Goal: Navigation & Orientation: Find specific page/section

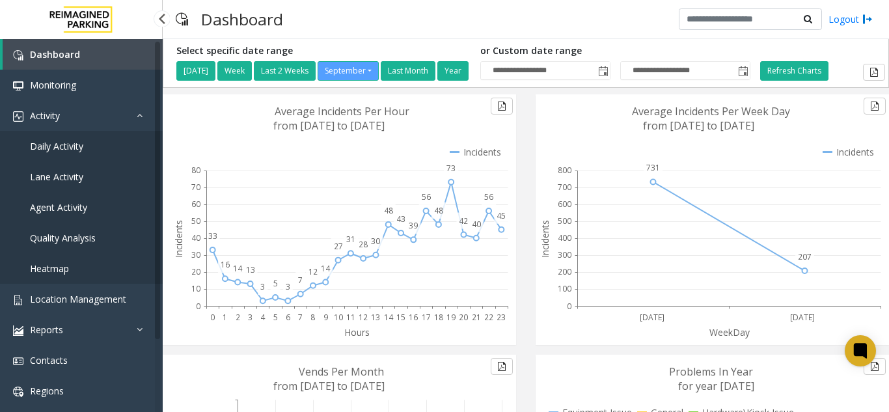
click at [81, 206] on span "Agent Activity" at bounding box center [58, 207] width 57 height 12
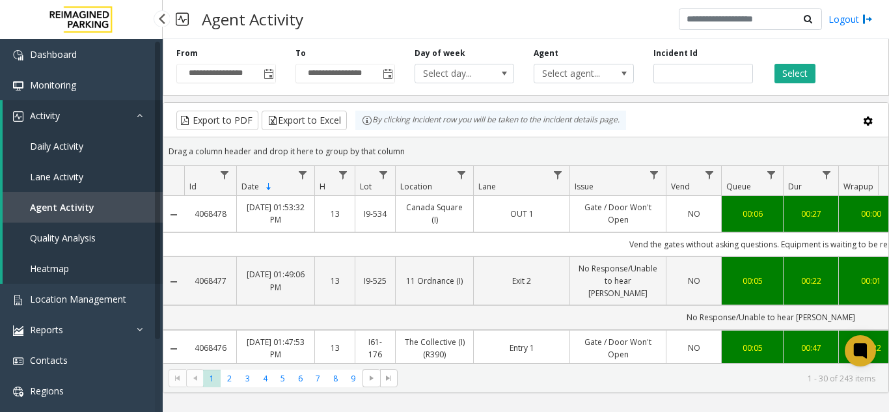
click at [113, 105] on link "Activity" at bounding box center [83, 115] width 160 height 31
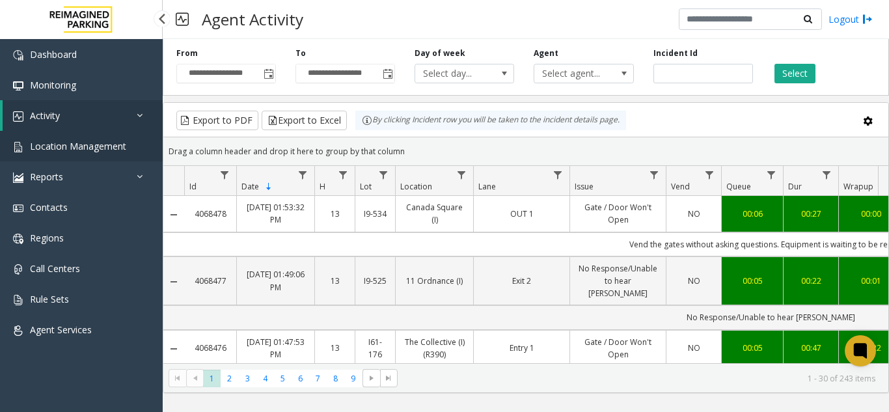
click at [96, 141] on span "Location Management" at bounding box center [78, 146] width 96 height 12
click at [105, 145] on span "Location Management" at bounding box center [78, 146] width 96 height 12
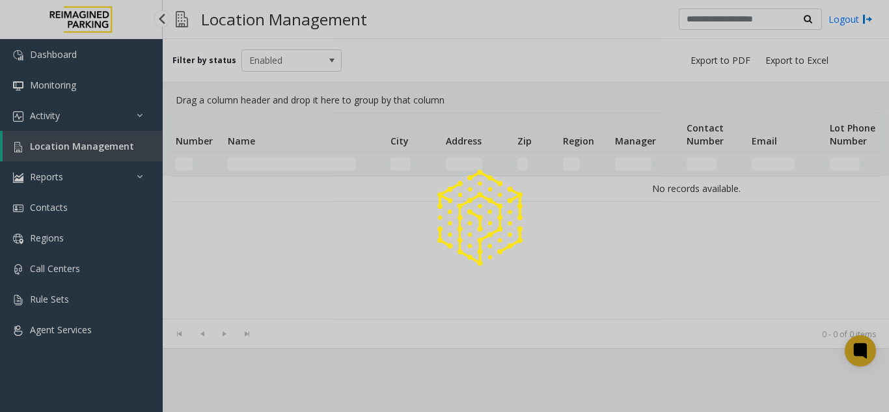
click at [105, 145] on div at bounding box center [444, 206] width 889 height 412
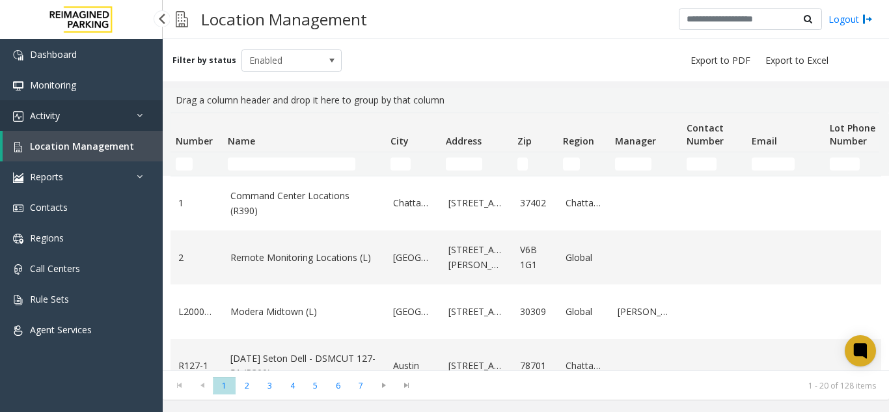
click at [104, 120] on link "Activity" at bounding box center [81, 115] width 163 height 31
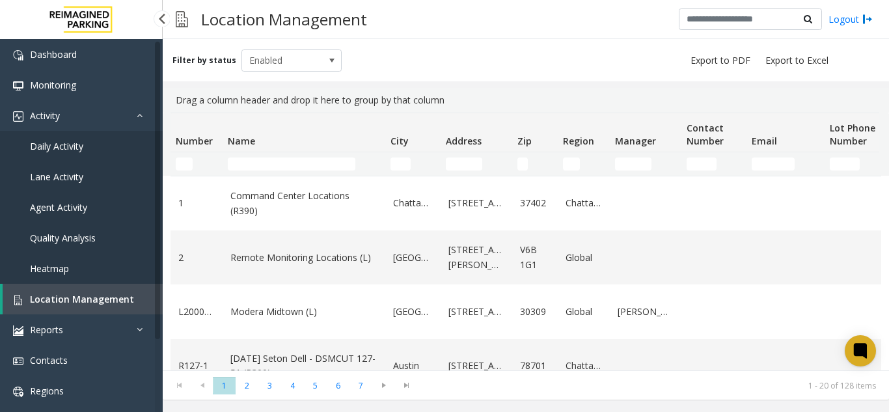
click at [51, 214] on link "Agent Activity" at bounding box center [81, 207] width 163 height 31
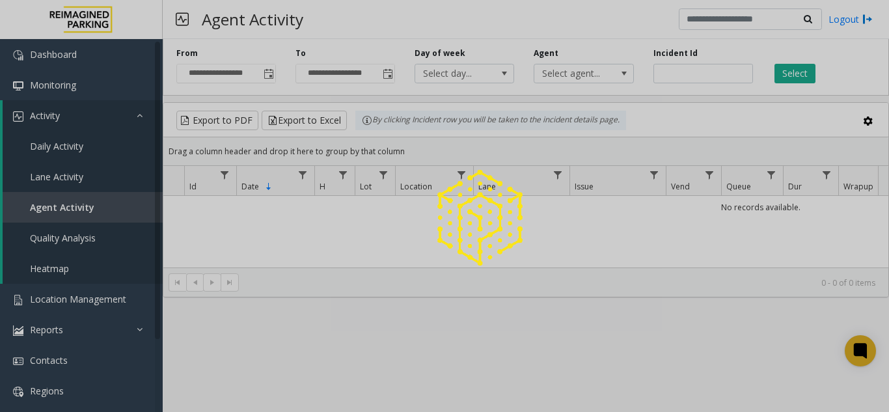
click at [266, 81] on div at bounding box center [444, 206] width 889 height 412
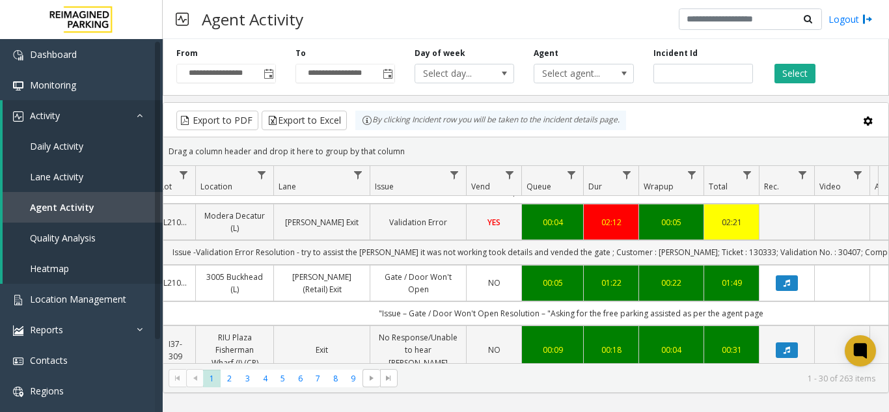
scroll to position [0, 210]
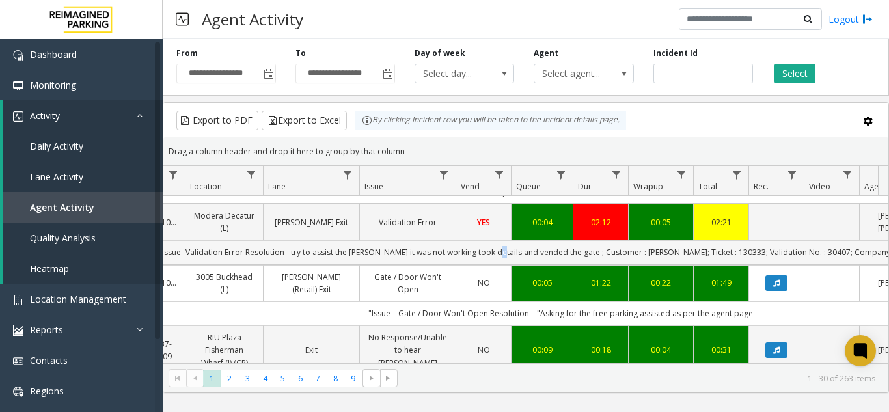
click at [525, 252] on td "Issue -Validation Error Resolution - try to assist the parker it was not workin…" at bounding box center [561, 252] width 1174 height 24
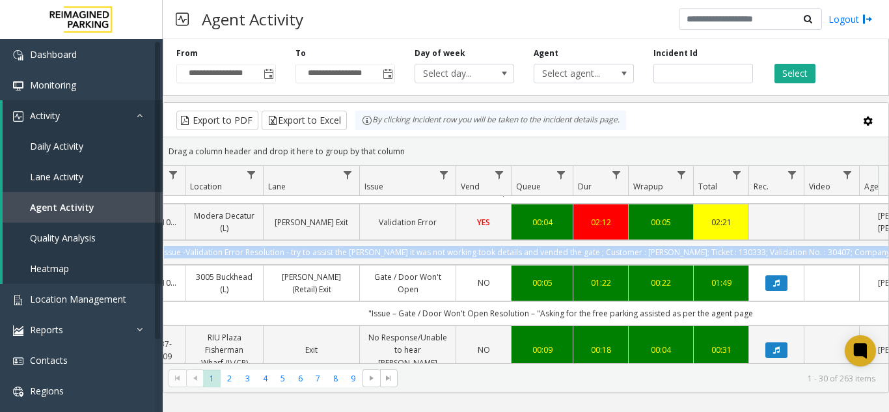
click at [525, 252] on td "Issue -Validation Error Resolution - try to assist the parker it was not workin…" at bounding box center [561, 252] width 1174 height 24
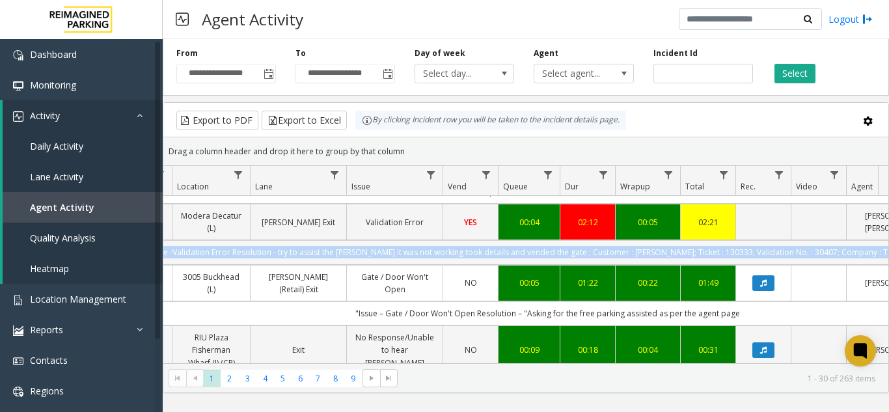
scroll to position [0, 241]
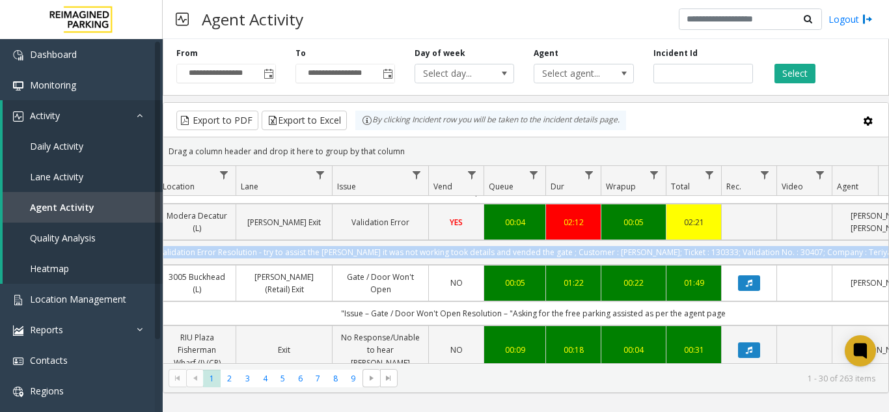
drag, startPoint x: 525, startPoint y: 252, endPoint x: 867, endPoint y: 254, distance: 342.4
click at [867, 254] on td "Issue -Validation Error Resolution - try to assist the parker it was not workin…" at bounding box center [534, 252] width 1174 height 24
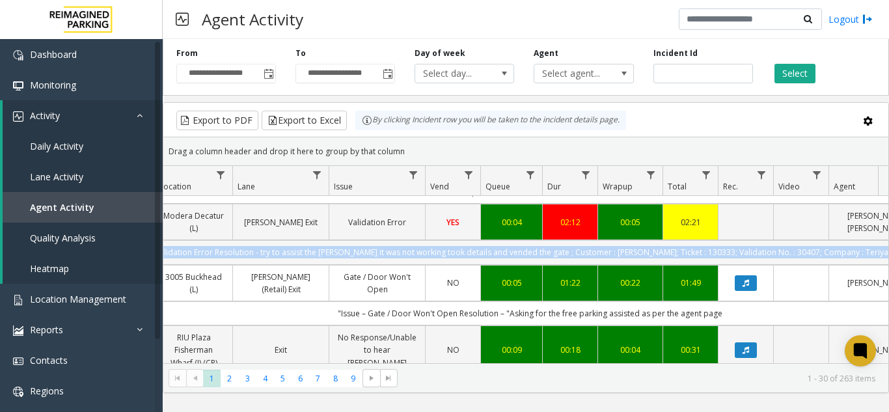
click at [867, 254] on td "Issue -Validation Error Resolution - try to assist the parker it was not workin…" at bounding box center [530, 252] width 1174 height 24
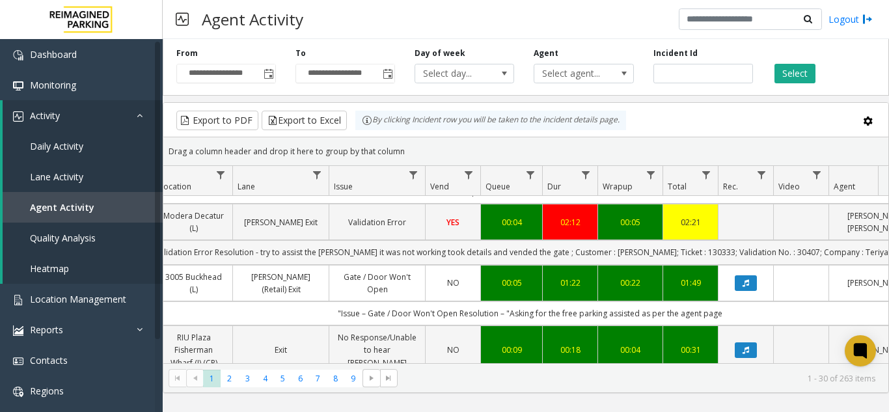
click at [620, 254] on td "Issue -Validation Error Resolution - try to assist the parker it was not workin…" at bounding box center [530, 252] width 1174 height 24
copy td "chloe"
click at [690, 251] on td "Issue -Validation Error Resolution - try to assist the parker it was not workin…" at bounding box center [530, 252] width 1174 height 24
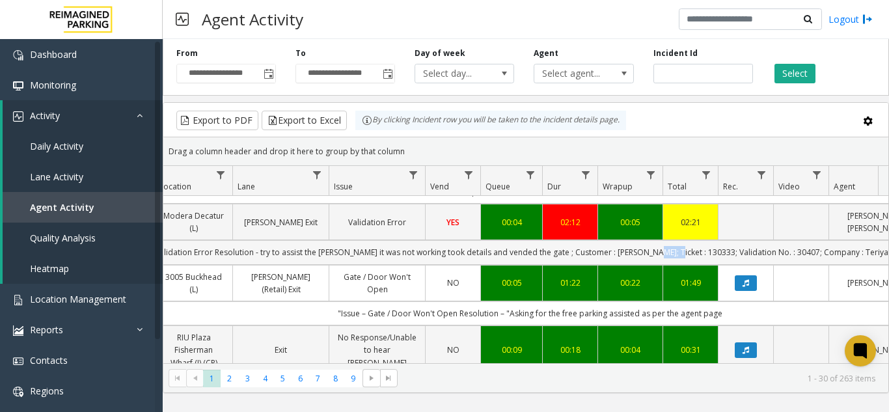
copy td "130333"
click at [772, 249] on td "Issue -Validation Error Resolution - try to assist the parker it was not workin…" at bounding box center [530, 252] width 1174 height 24
copy td "30407"
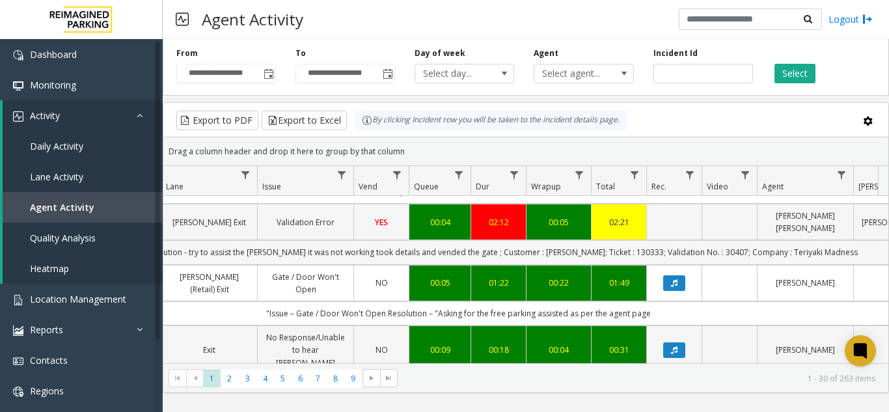
scroll to position [0, 408]
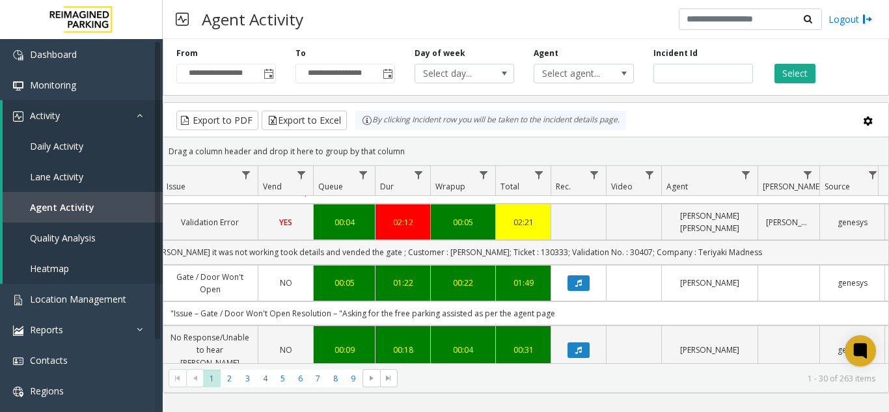
click at [721, 253] on td "Issue -Validation Error Resolution - try to assist the parker it was not workin…" at bounding box center [363, 252] width 1174 height 24
drag, startPoint x: 721, startPoint y: 253, endPoint x: 657, endPoint y: 251, distance: 63.8
click at [657, 251] on td "Issue -Validation Error Resolution - try to assist the parker it was not workin…" at bounding box center [363, 252] width 1174 height 24
copy td "Teriyaki Madness"
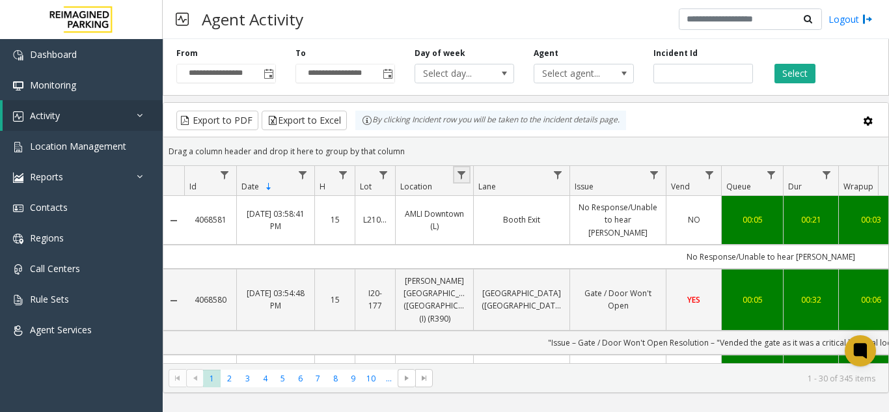
click at [469, 173] on link "Data table" at bounding box center [462, 175] width 18 height 18
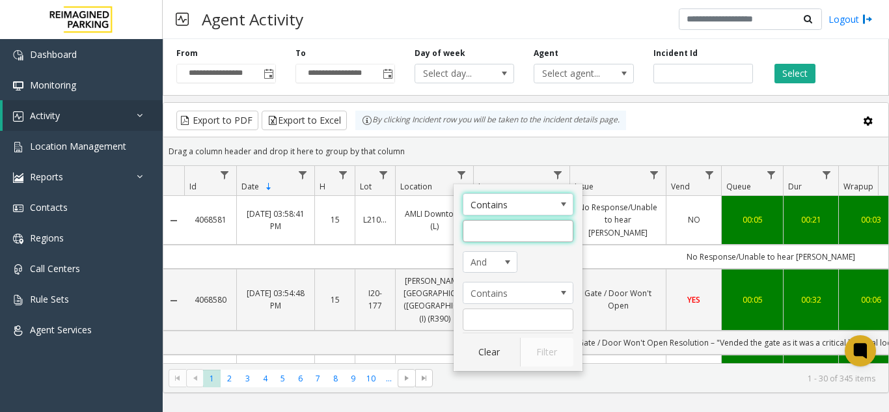
click at [488, 236] on input "Location Filter" at bounding box center [518, 231] width 111 height 22
type input "******"
click button "Filter" at bounding box center [546, 352] width 53 height 29
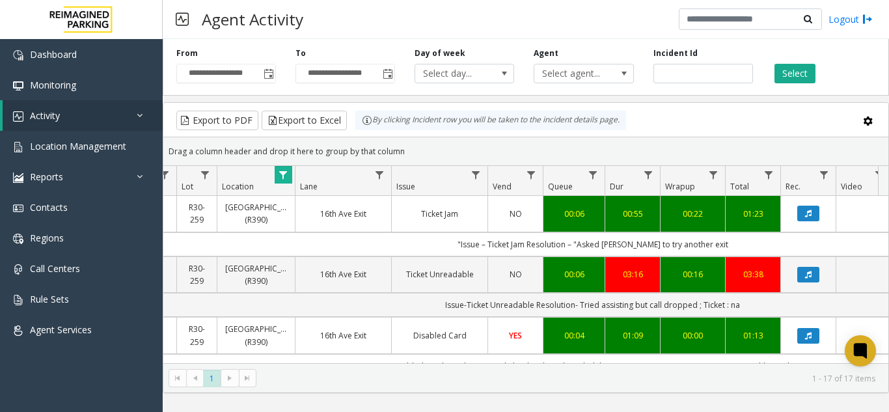
click at [542, 239] on td ""Issue – Ticket Jam Resolution – "Asked parker to try another exit" at bounding box center [593, 244] width 1174 height 24
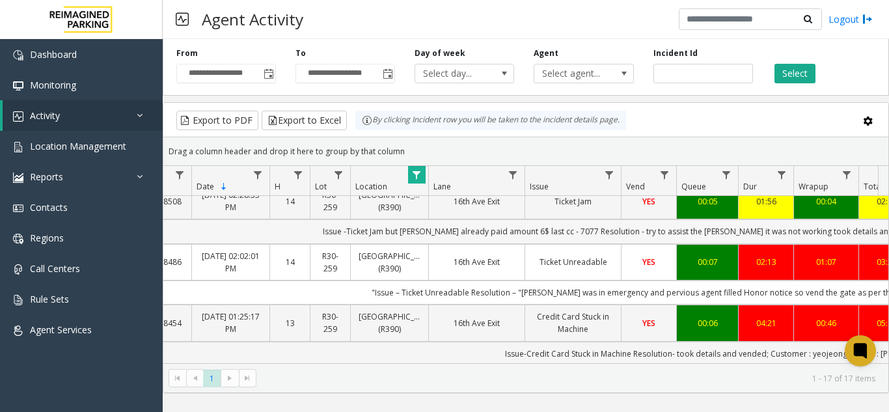
scroll to position [0, 65]
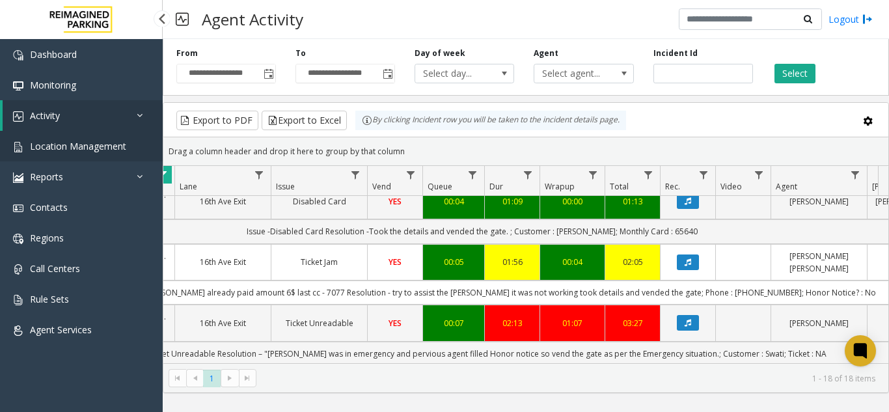
click at [99, 137] on link "Location Management" at bounding box center [81, 146] width 163 height 31
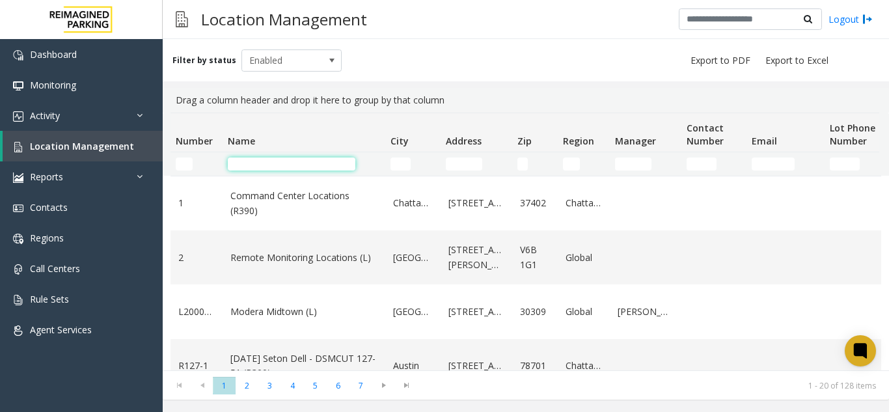
click at [260, 161] on input "Name Filter" at bounding box center [292, 164] width 128 height 13
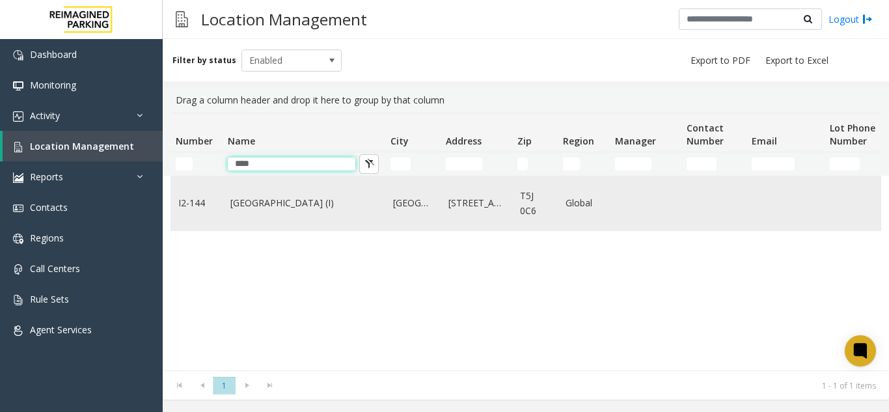
type input "****"
click at [271, 215] on td "Mayfair Village South (I)" at bounding box center [304, 203] width 163 height 54
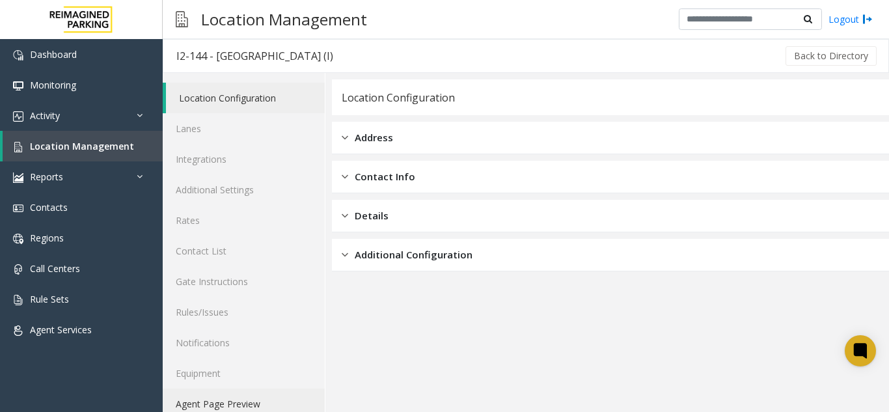
click at [198, 401] on link "Agent Page Preview" at bounding box center [244, 404] width 162 height 31
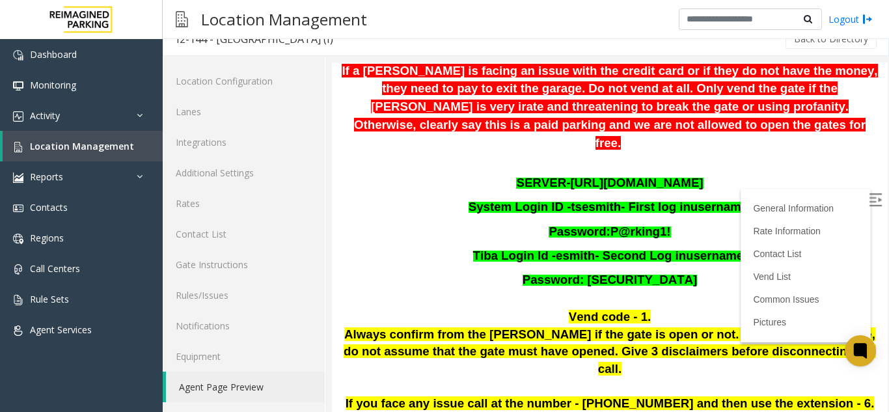
scroll to position [260, 0]
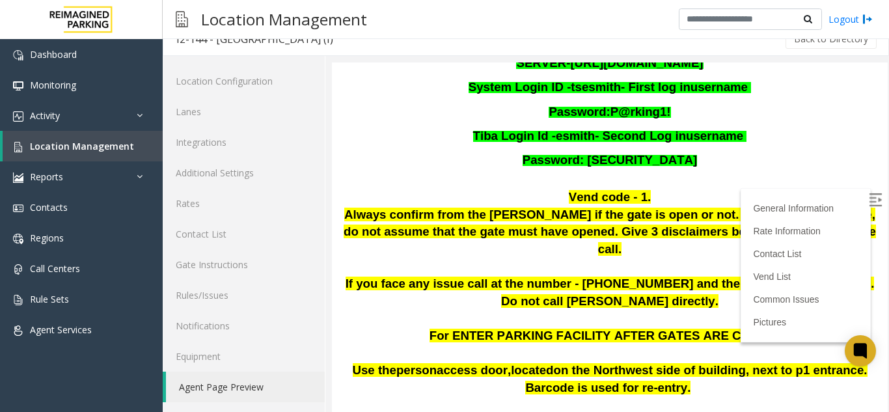
click at [382, 208] on span "Always confirm from the parker if the gate is open or not. If there is no respo…" at bounding box center [610, 232] width 532 height 48
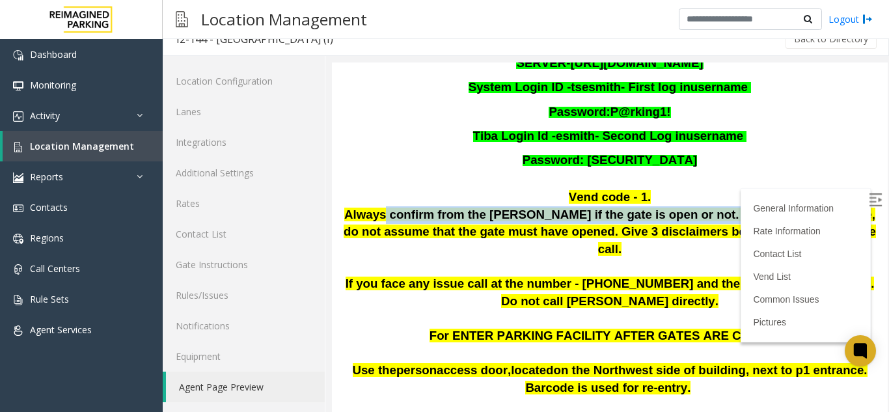
drag, startPoint x: 382, startPoint y: 201, endPoint x: 769, endPoint y: 202, distance: 386.7
click at [769, 206] on p "Always confirm from the parker if the gate is open or not. If there is no respo…" at bounding box center [610, 232] width 536 height 52
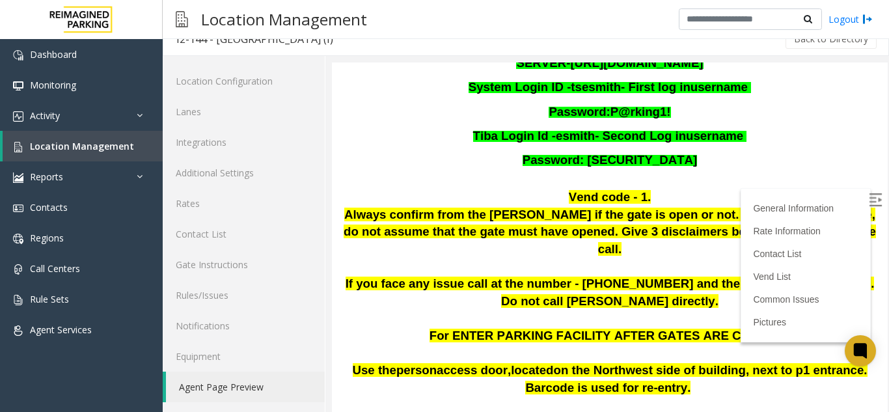
click at [561, 208] on span "Always confirm from the parker if the gate is open or not. If there is no respo…" at bounding box center [610, 232] width 532 height 48
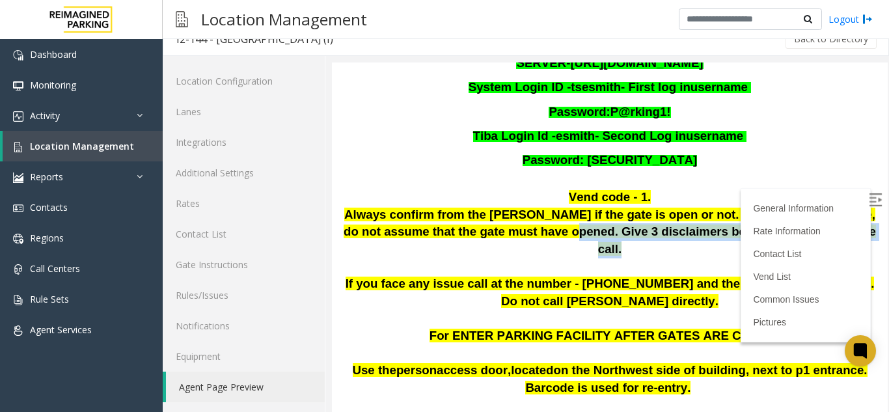
drag, startPoint x: 561, startPoint y: 206, endPoint x: 798, endPoint y: 211, distance: 237.0
click at [798, 211] on p "Always confirm from the parker if the gate is open or not. If there is no respo…" at bounding box center [610, 232] width 536 height 52
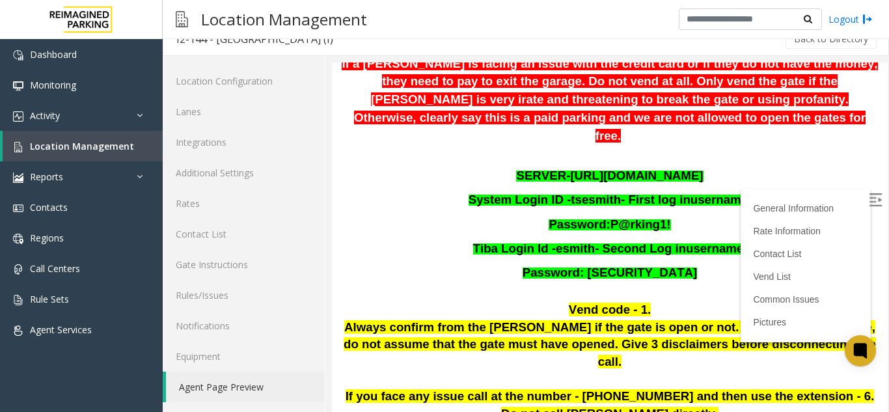
scroll to position [130, 0]
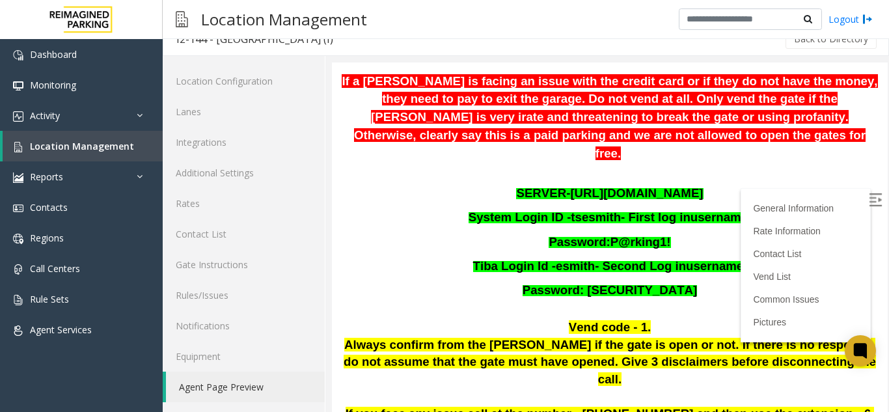
click at [446, 98] on span "If a parker is facing an issue with the credit card or if they do not have the …" at bounding box center [610, 99] width 536 height 50
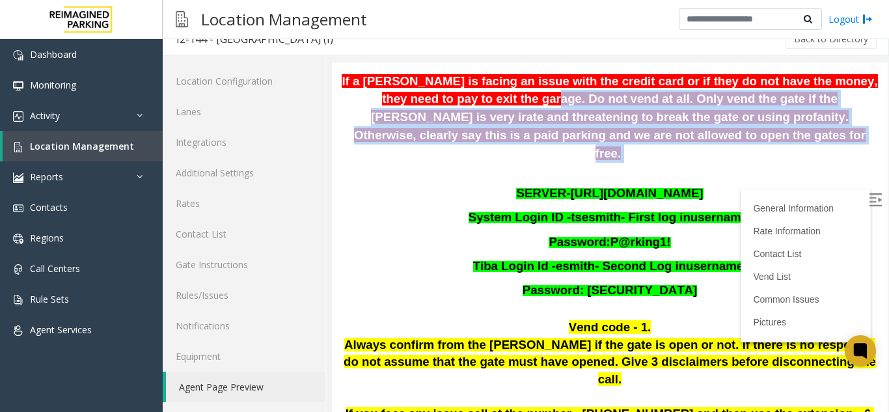
drag, startPoint x: 446, startPoint y: 98, endPoint x: 773, endPoint y: 142, distance: 330.3
click at [773, 142] on p "If a parker is facing an issue with the credit card or if they do not have the …" at bounding box center [610, 117] width 536 height 91
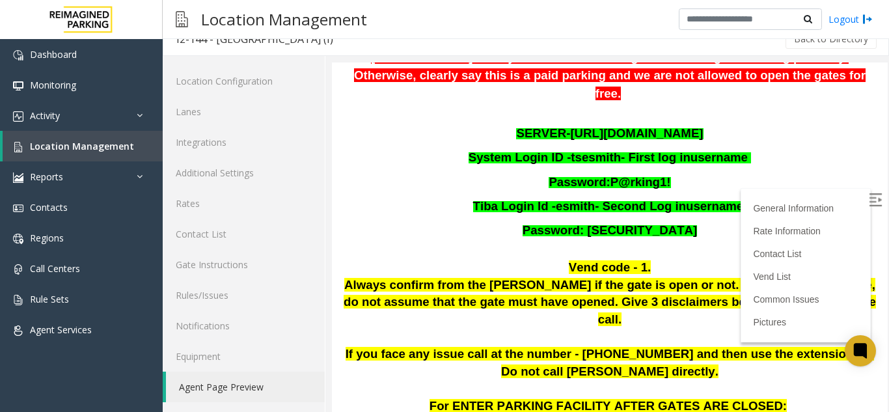
scroll to position [260, 0]
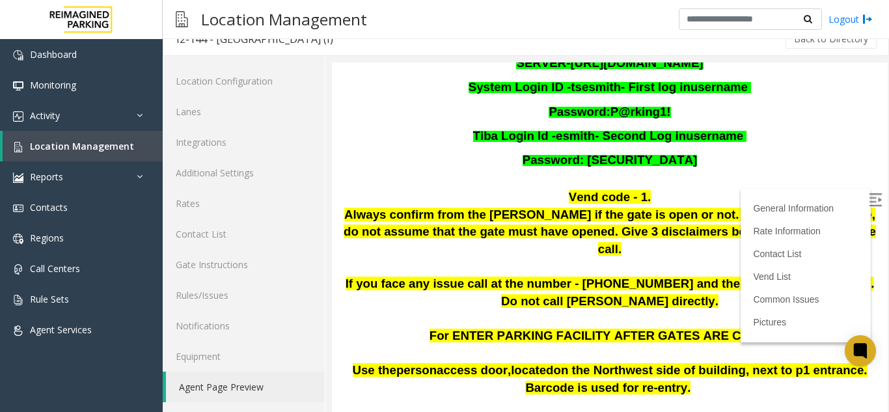
click at [631, 277] on span "If you face any issue call at the number - 780-420-1976 and then use the extens…" at bounding box center [610, 292] width 529 height 31
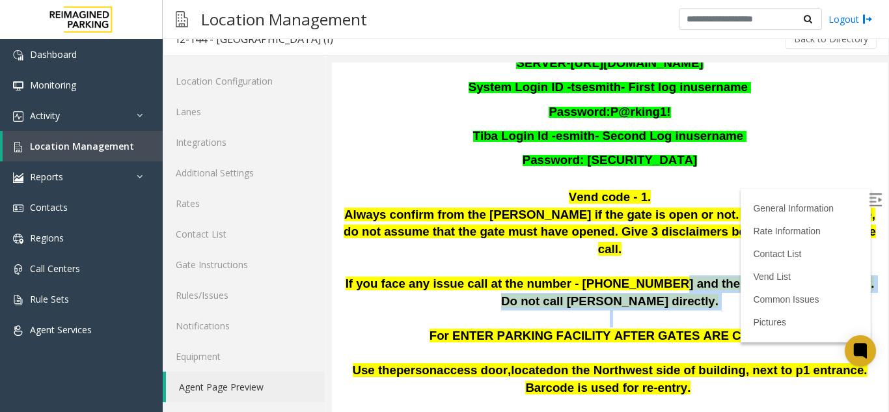
drag, startPoint x: 631, startPoint y: 247, endPoint x: 698, endPoint y: 286, distance: 77.8
click at [698, 286] on div "Updated by Harmeet Singh - 16th June 2025 If a parker is facing an issue with t…" at bounding box center [610, 126] width 536 height 471
click at [698, 310] on p at bounding box center [610, 319] width 536 height 18
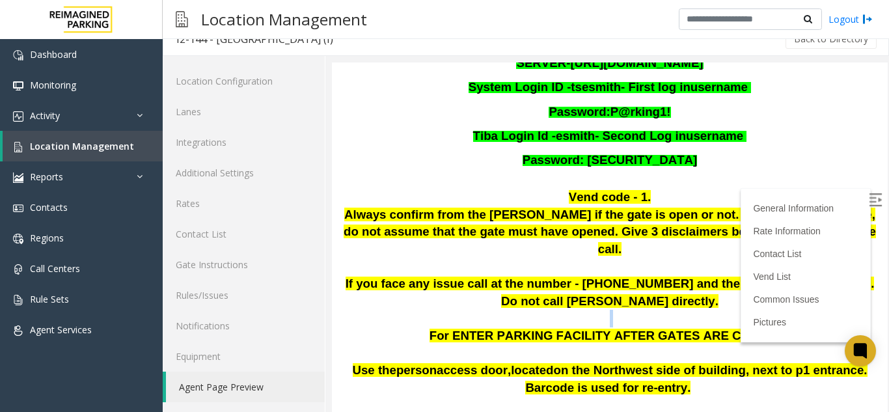
click at [698, 310] on p at bounding box center [610, 319] width 536 height 18
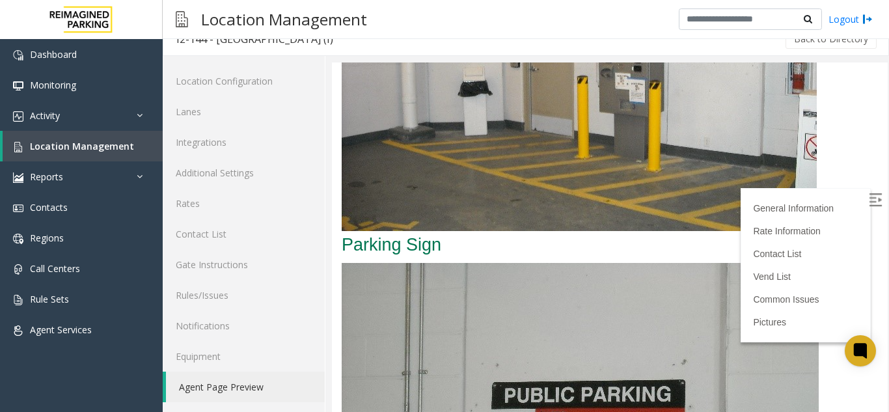
scroll to position [3165, 0]
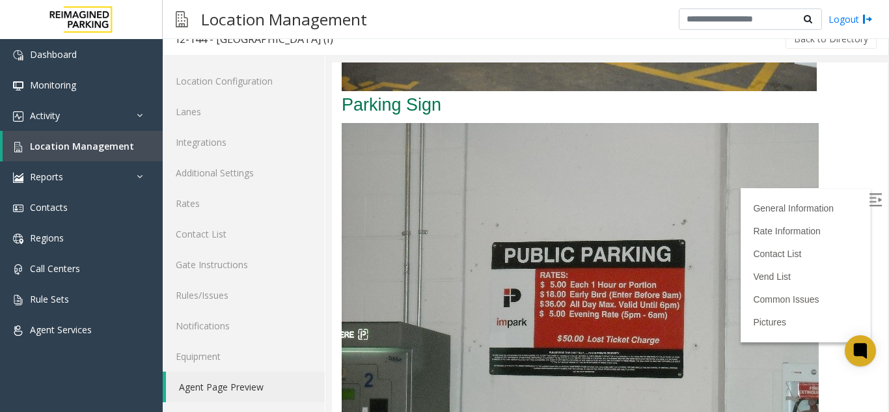
drag, startPoint x: 698, startPoint y: 286, endPoint x: 769, endPoint y: 443, distance: 172.2
click at [536, 266] on img at bounding box center [580, 301] width 477 height 357
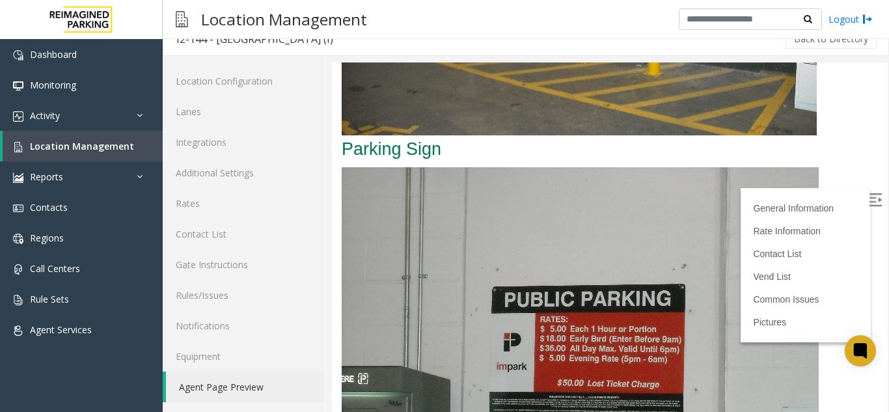
scroll to position [3165, 0]
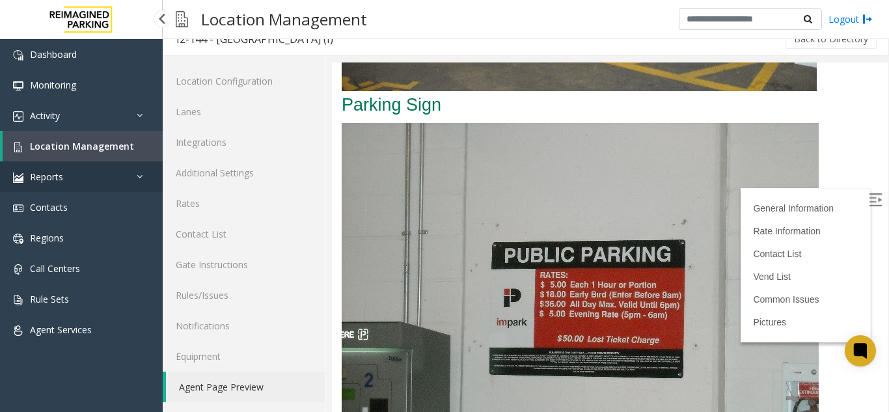
click at [144, 162] on link "Reports" at bounding box center [81, 176] width 163 height 31
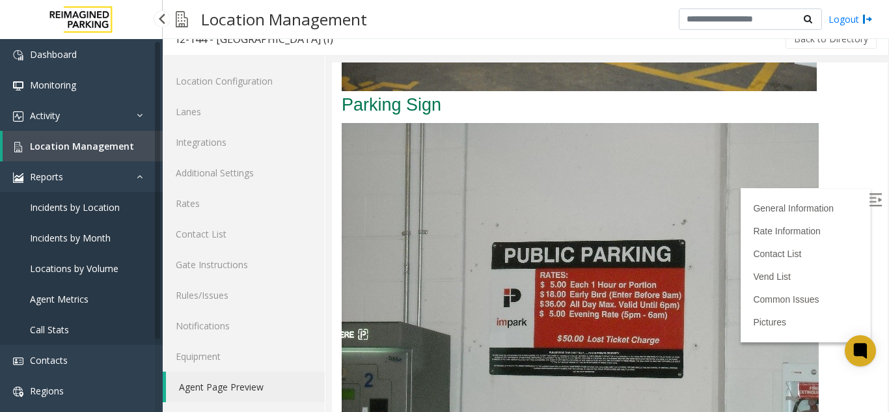
click at [138, 153] on link "Location Management" at bounding box center [83, 146] width 160 height 31
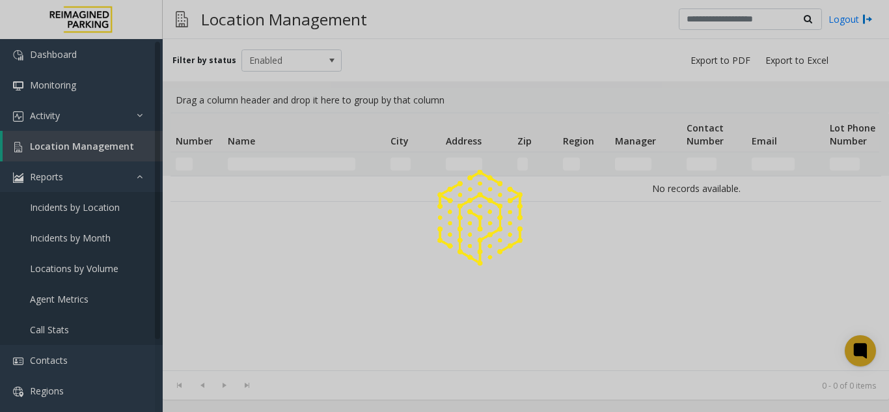
click at [266, 164] on div at bounding box center [444, 206] width 889 height 412
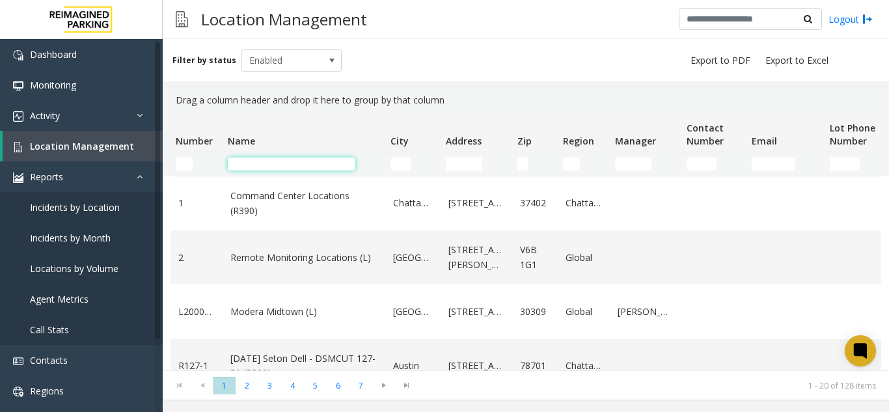
click at [266, 164] on input "Name Filter" at bounding box center [292, 164] width 128 height 13
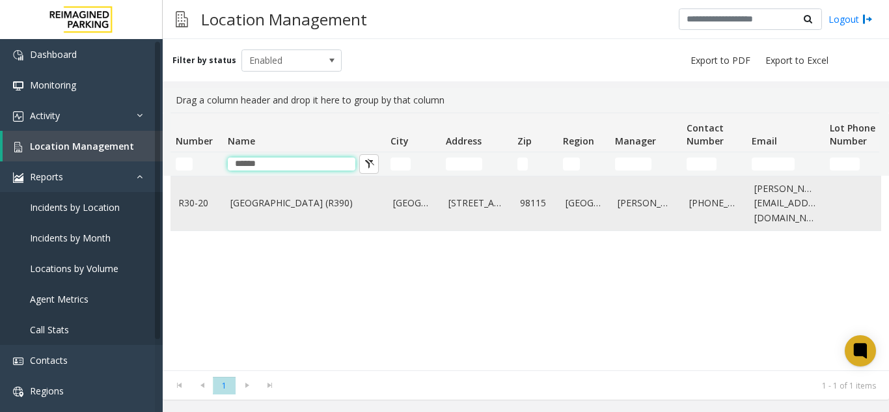
type input "*****"
click at [306, 208] on link "Green Lake Village (R390)" at bounding box center [303, 203] width 147 height 14
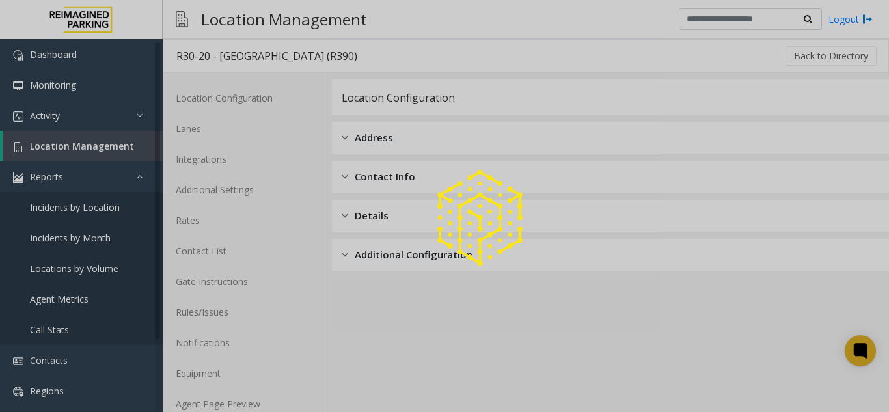
click at [255, 366] on div at bounding box center [444, 206] width 889 height 412
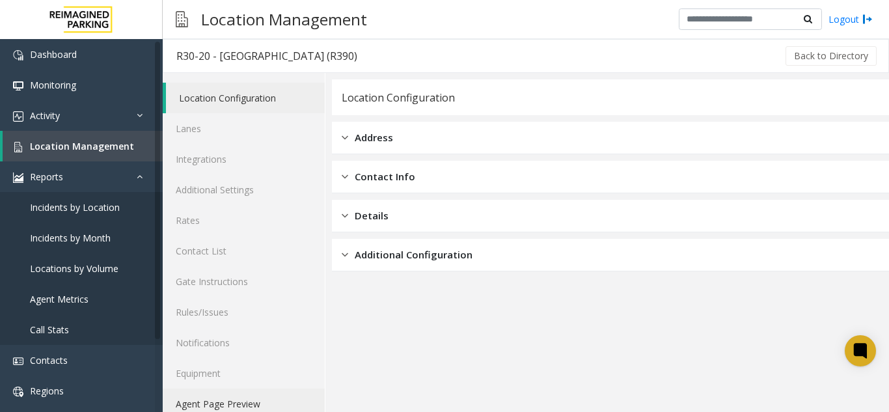
click at [264, 393] on link "Agent Page Preview" at bounding box center [244, 404] width 162 height 31
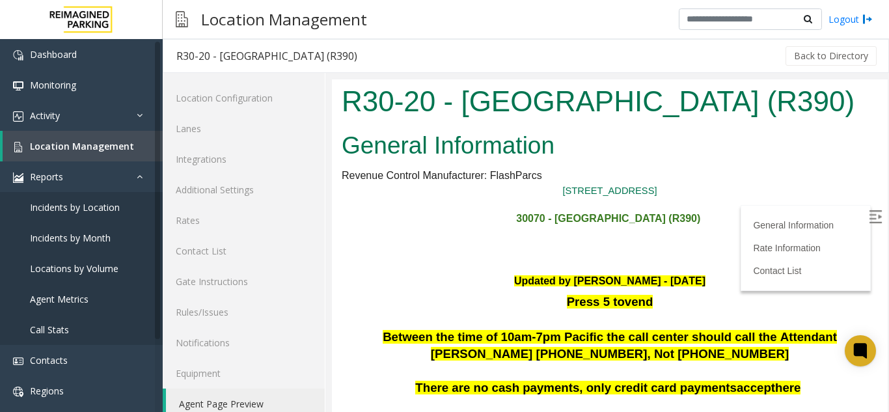
scroll to position [65, 0]
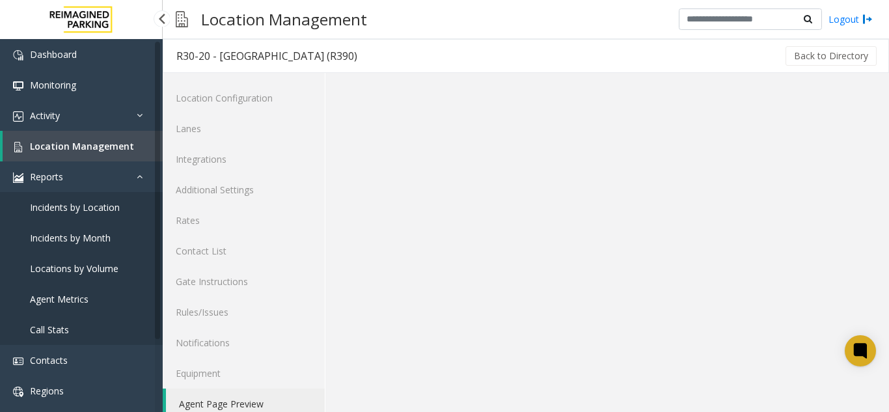
click at [124, 154] on link "Location Management" at bounding box center [83, 146] width 160 height 31
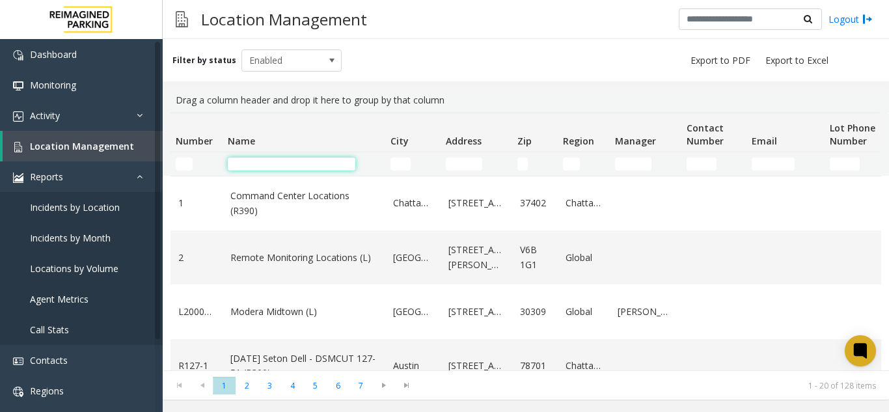
click at [245, 165] on input "Name Filter" at bounding box center [292, 164] width 128 height 13
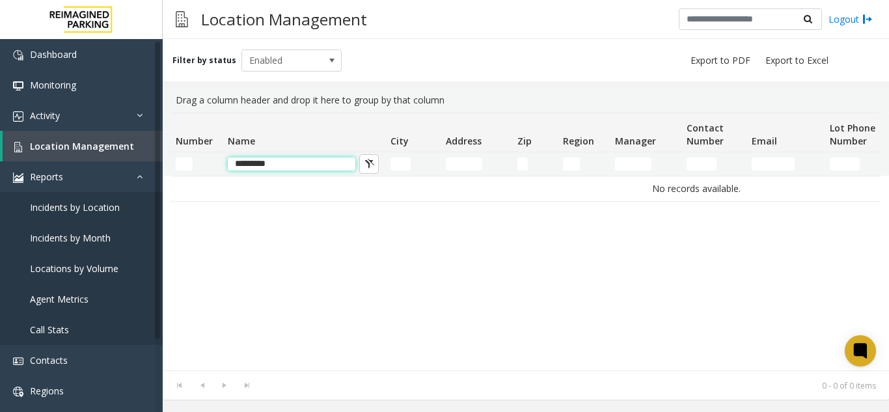
click at [245, 165] on input "********" at bounding box center [292, 164] width 128 height 13
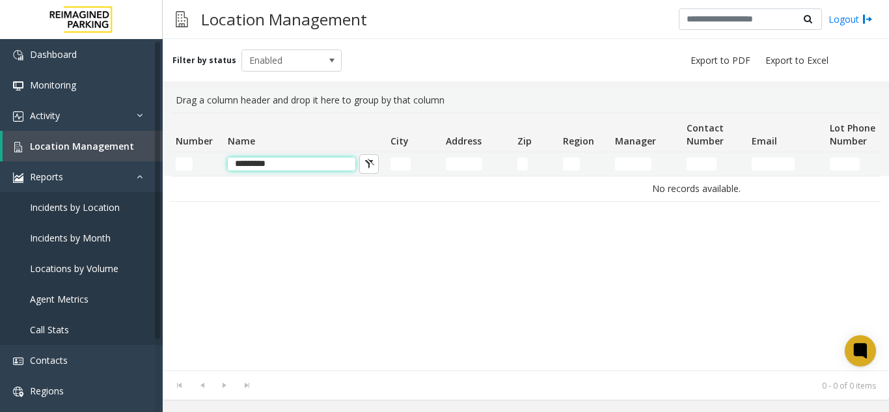
click at [245, 165] on input "********" at bounding box center [292, 164] width 128 height 13
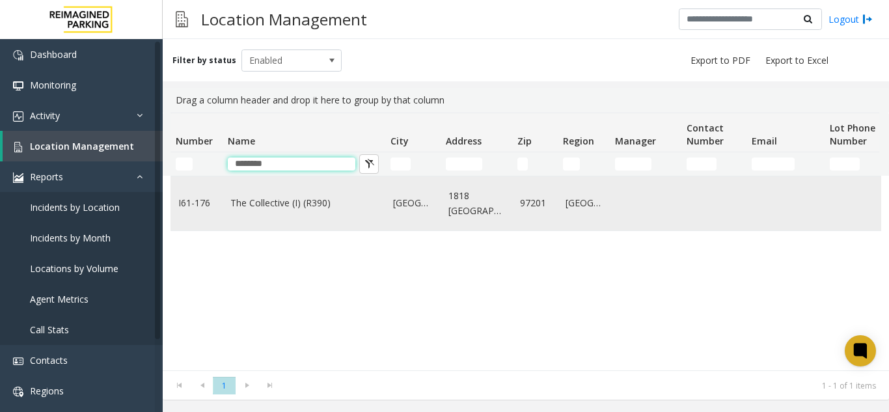
type input "********"
click at [278, 211] on td "The Collective (I) (R390)" at bounding box center [304, 203] width 163 height 54
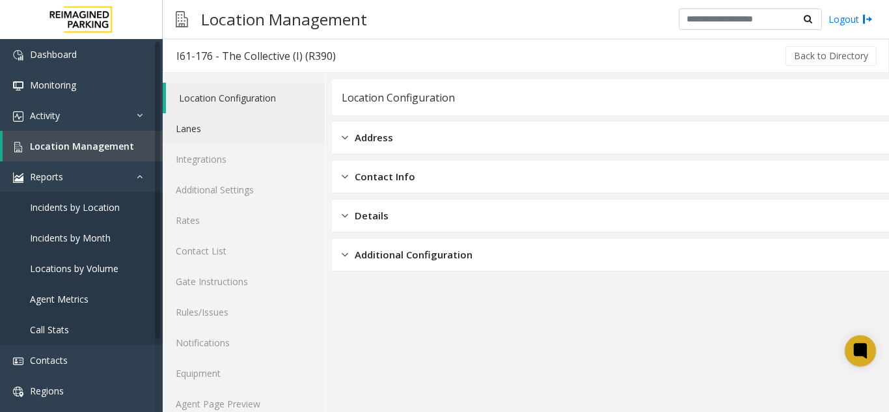
click at [208, 129] on link "Lanes" at bounding box center [244, 128] width 162 height 31
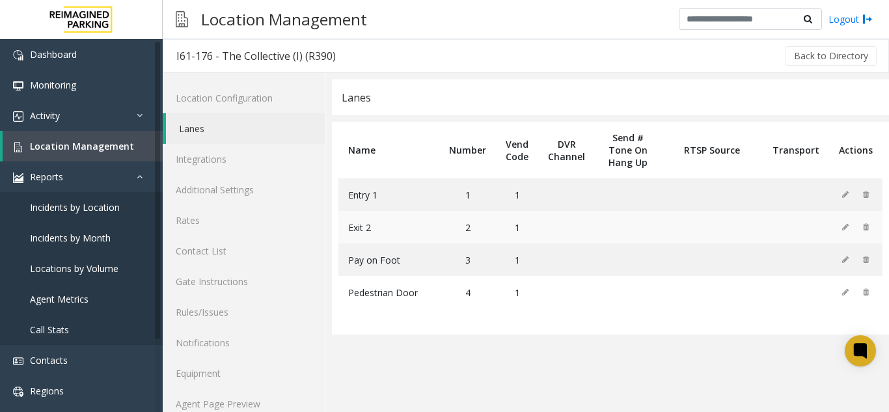
click at [424, 234] on td "Exit 2" at bounding box center [389, 227] width 101 height 33
drag, startPoint x: 424, startPoint y: 234, endPoint x: 482, endPoint y: 288, distance: 79.3
click at [482, 288] on tbody "Entry 1 1 1 Exit 2 2 1 Pay on Foot 3 1 Pedestrian Door 4 1" at bounding box center [611, 243] width 544 height 130
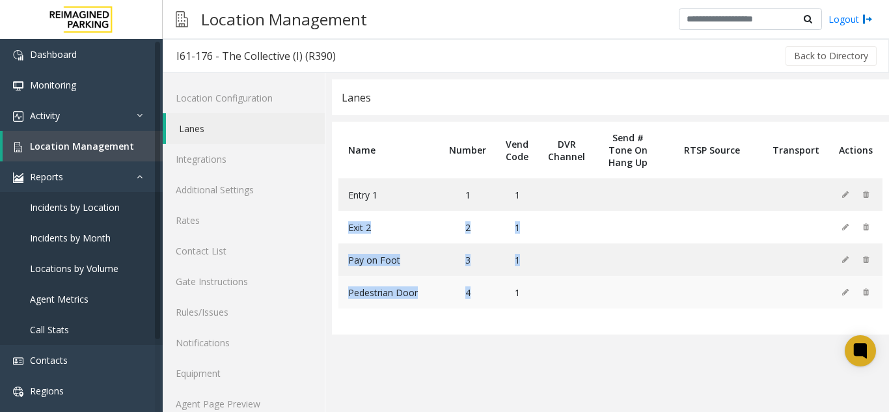
click at [482, 288] on td "4" at bounding box center [467, 292] width 57 height 33
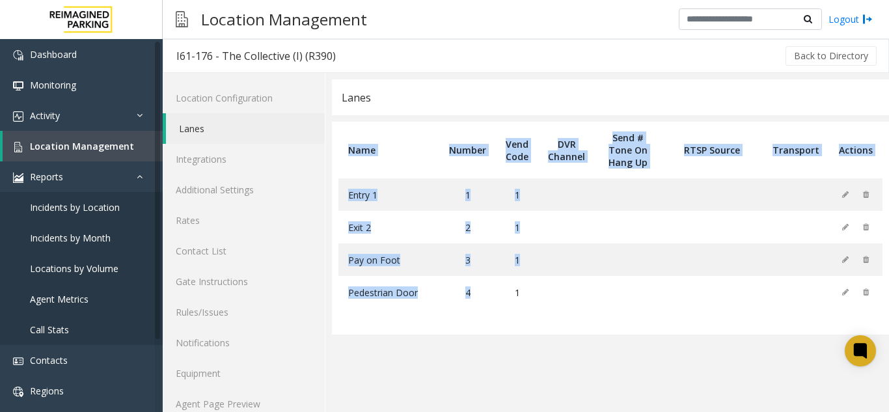
drag, startPoint x: 482, startPoint y: 288, endPoint x: 354, endPoint y: 137, distance: 197.6
click at [354, 137] on table "Name Number Vend Code DVR Channel Send # Tone On Hang Up RTSP Source Transport …" at bounding box center [610, 228] width 557 height 213
click at [354, 137] on th "Name" at bounding box center [389, 150] width 101 height 57
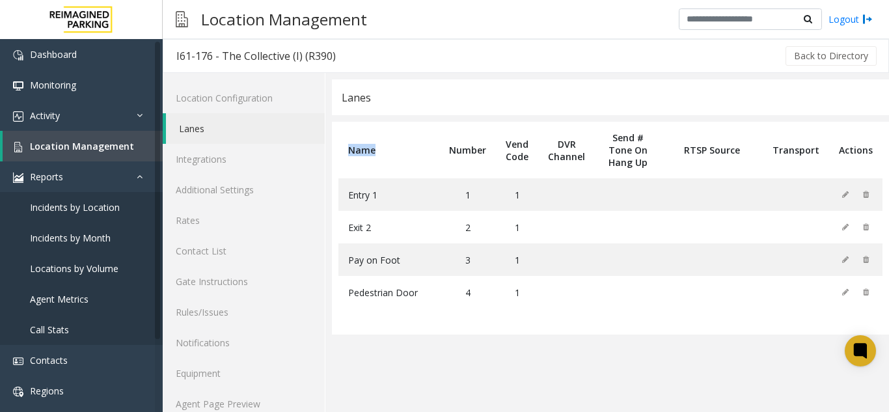
click at [354, 137] on th "Name" at bounding box center [389, 150] width 101 height 57
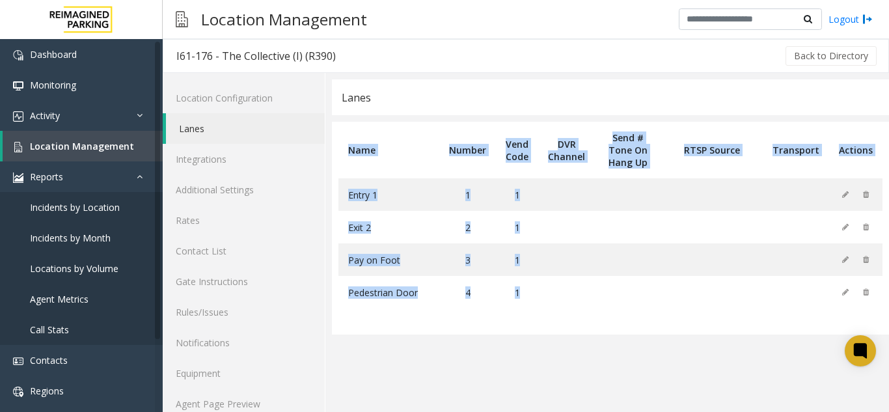
scroll to position [17, 0]
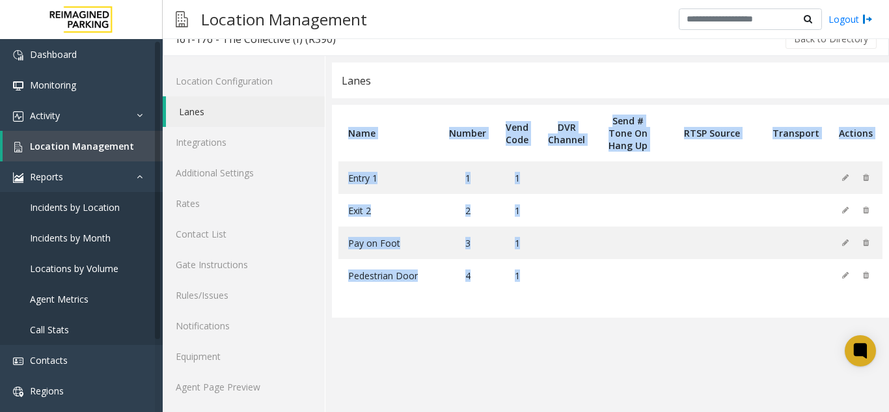
drag, startPoint x: 354, startPoint y: 137, endPoint x: 559, endPoint y: 363, distance: 304.2
click at [559, 363] on app-lanes "Lanes Name Number Vend Code DVR Channel Send # Tone On Hang Up RTSP Source Tran…" at bounding box center [610, 237] width 557 height 350
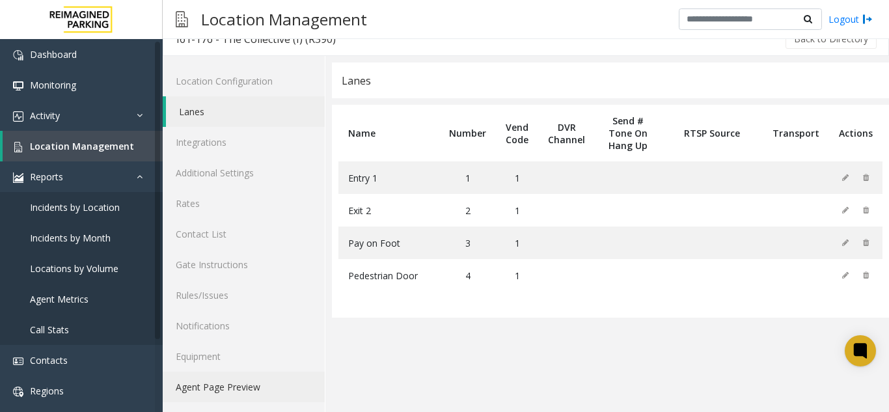
click at [209, 383] on link "Agent Page Preview" at bounding box center [244, 387] width 162 height 31
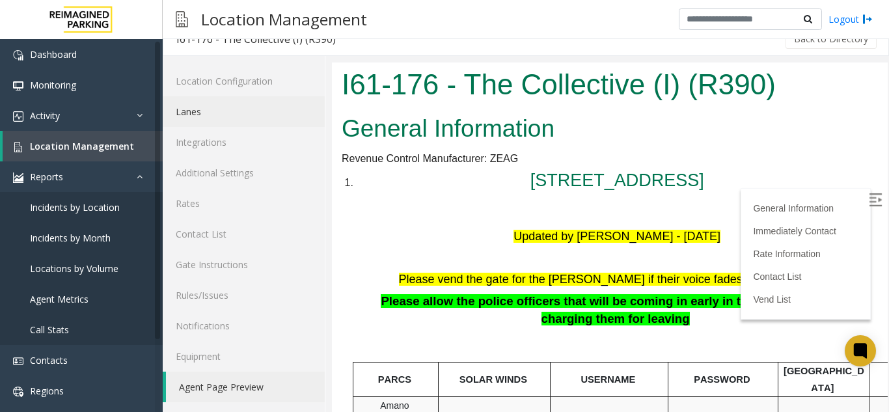
click at [207, 109] on link "Lanes" at bounding box center [244, 111] width 162 height 31
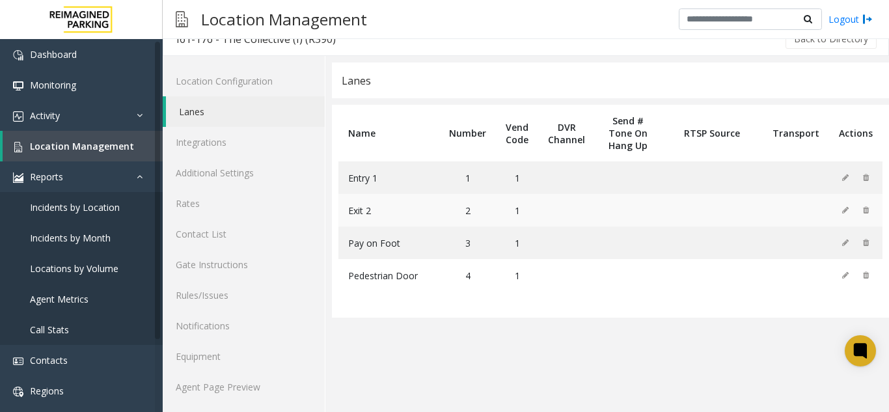
click at [376, 208] on td "Exit 2" at bounding box center [389, 210] width 101 height 33
drag, startPoint x: 376, startPoint y: 208, endPoint x: 339, endPoint y: 212, distance: 37.3
click at [339, 212] on td "Exit 2" at bounding box center [389, 210] width 101 height 33
drag, startPoint x: 339, startPoint y: 212, endPoint x: 505, endPoint y: 194, distance: 166.9
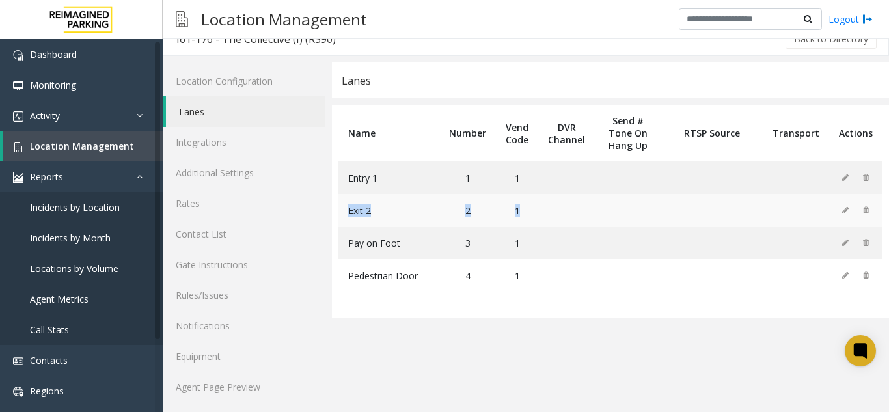
click at [505, 194] on tr "Exit 2 2 1" at bounding box center [611, 210] width 544 height 33
click at [768, 260] on td at bounding box center [796, 275] width 66 height 33
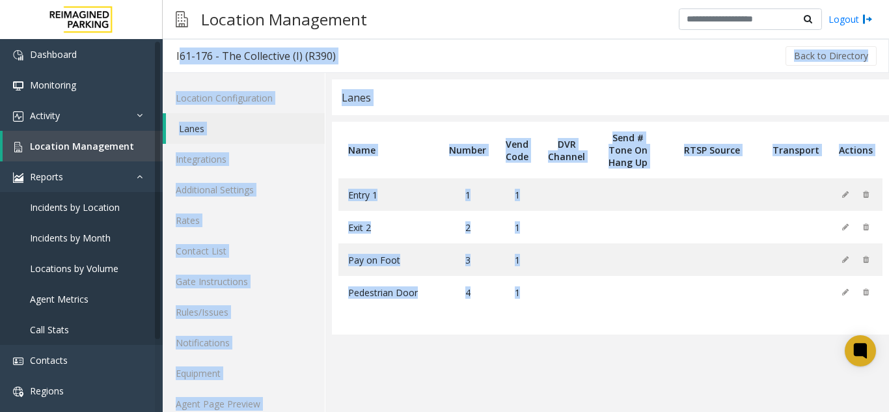
drag, startPoint x: 768, startPoint y: 260, endPoint x: 289, endPoint y: 40, distance: 526.9
click at [289, 40] on app-location-management "I61-176 - The Collective (I) (R390) Back to Directory Location Configuration La…" at bounding box center [526, 234] width 726 height 390
click at [146, 141] on link "Location Management" at bounding box center [83, 146] width 160 height 31
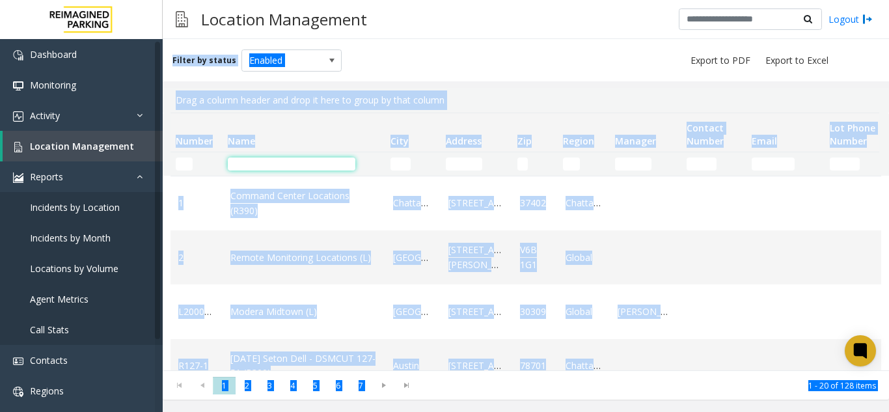
click at [249, 167] on input "Name Filter" at bounding box center [292, 164] width 128 height 13
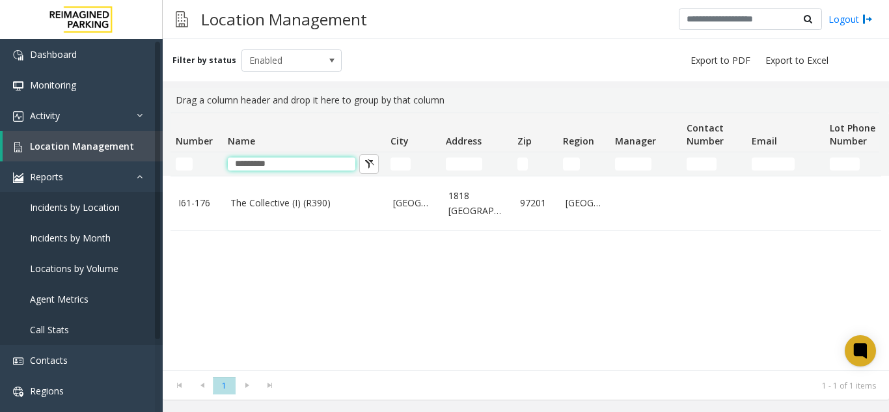
type input "*********"
click at [258, 193] on td "The Collective (I) (R390)" at bounding box center [304, 203] width 163 height 54
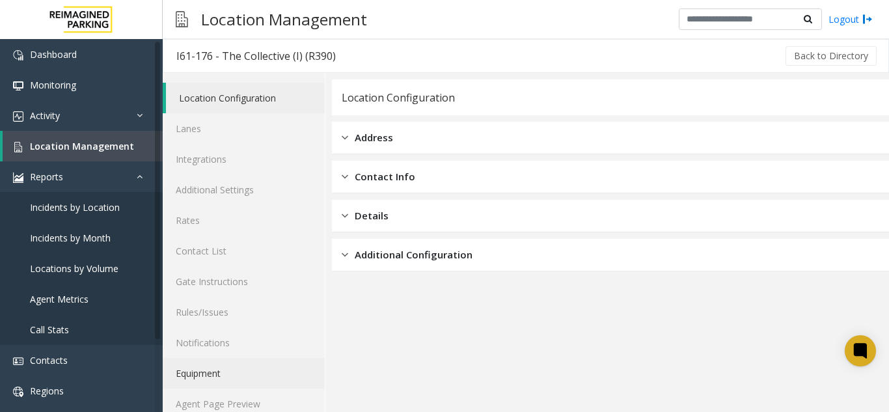
click at [262, 387] on link "Equipment" at bounding box center [244, 373] width 162 height 31
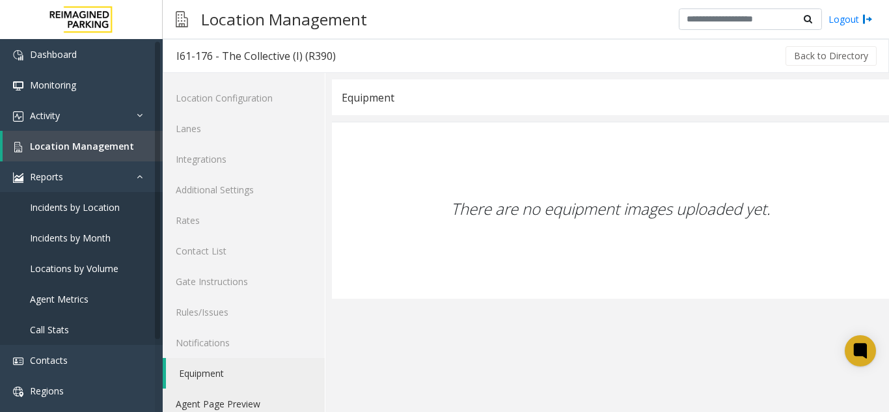
click at [271, 411] on link "Agent Page Preview" at bounding box center [244, 404] width 162 height 31
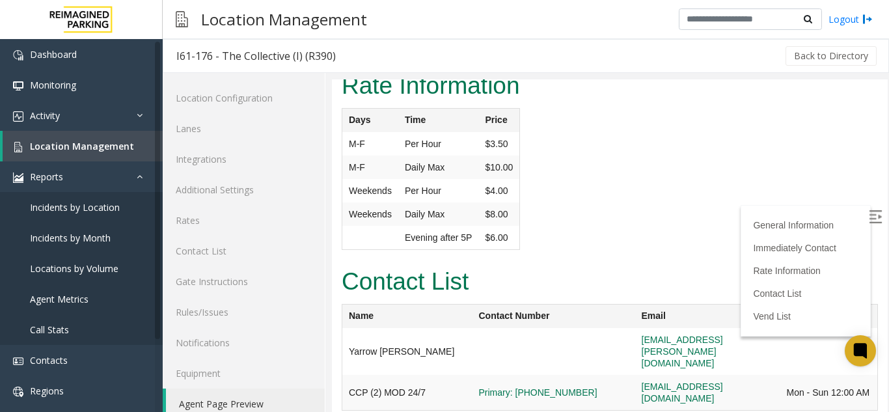
scroll to position [1693, 0]
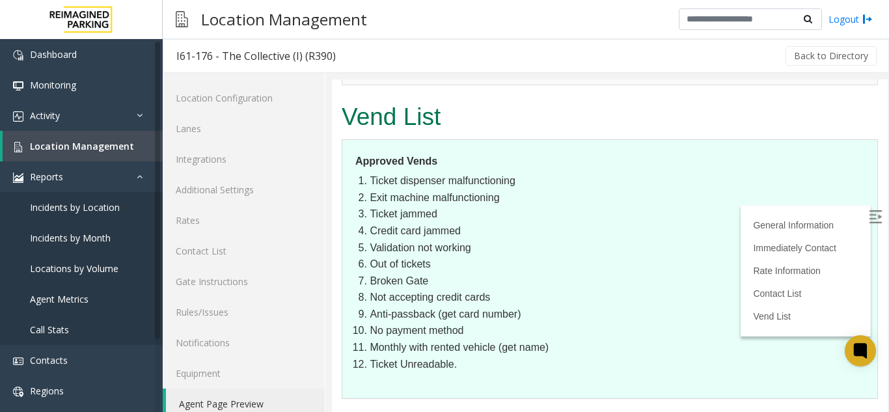
click at [867, 209] on label at bounding box center [877, 219] width 20 height 20
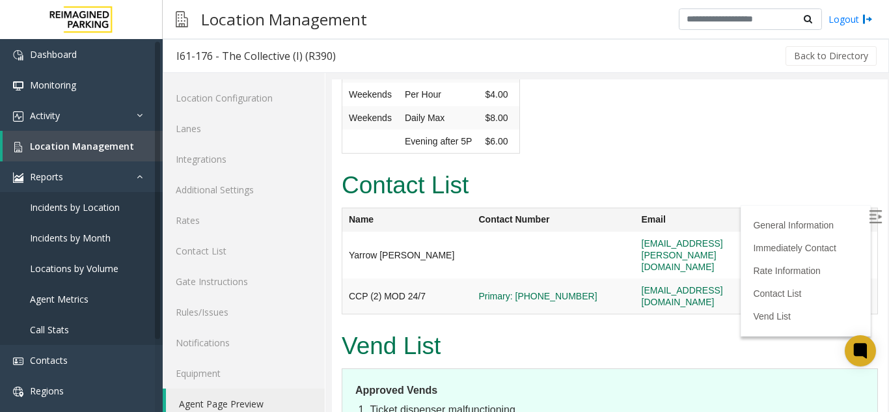
scroll to position [1432, 0]
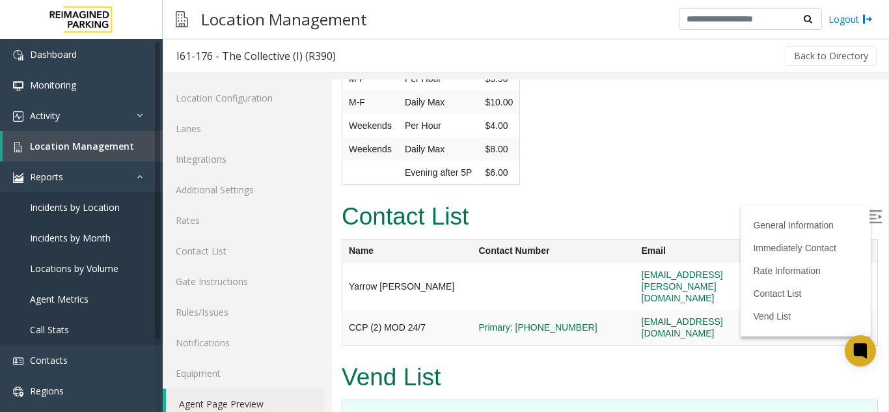
click at [556, 310] on td "Primary: 503-294-3275" at bounding box center [554, 328] width 163 height 36
drag, startPoint x: 555, startPoint y: 279, endPoint x: 493, endPoint y: 279, distance: 62.5
click at [493, 322] on span "Primary: 503-294-3275" at bounding box center [554, 328] width 150 height 12
copy link "503-294-3275"
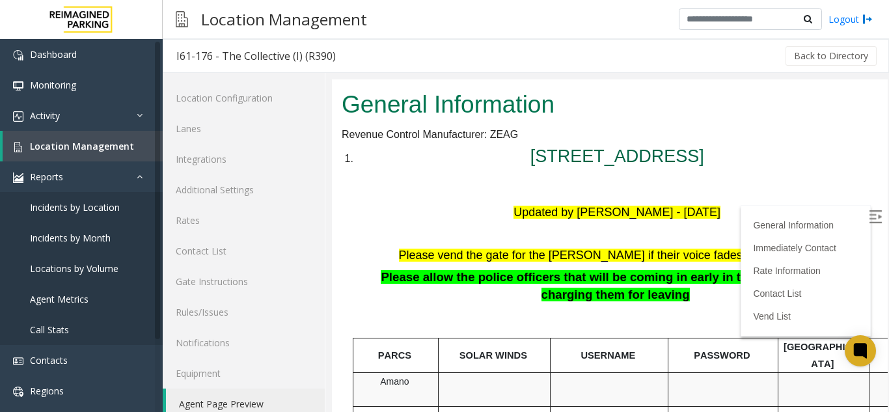
scroll to position [0, 0]
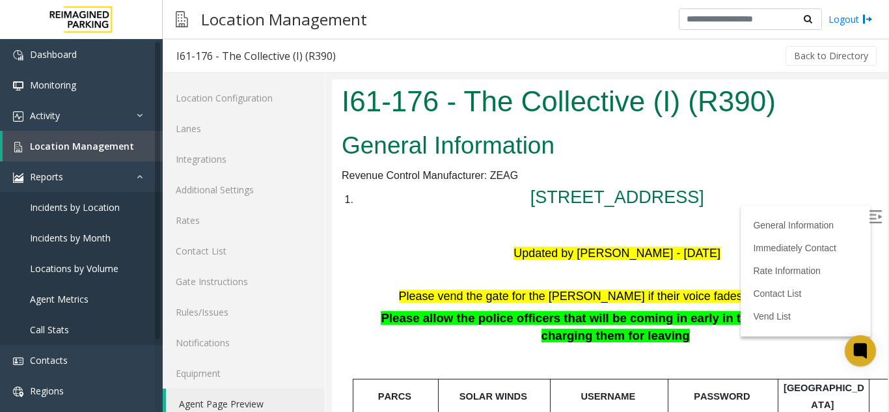
click at [478, 100] on h1 "I61-176 - The Collective (I) (R390)" at bounding box center [610, 101] width 536 height 40
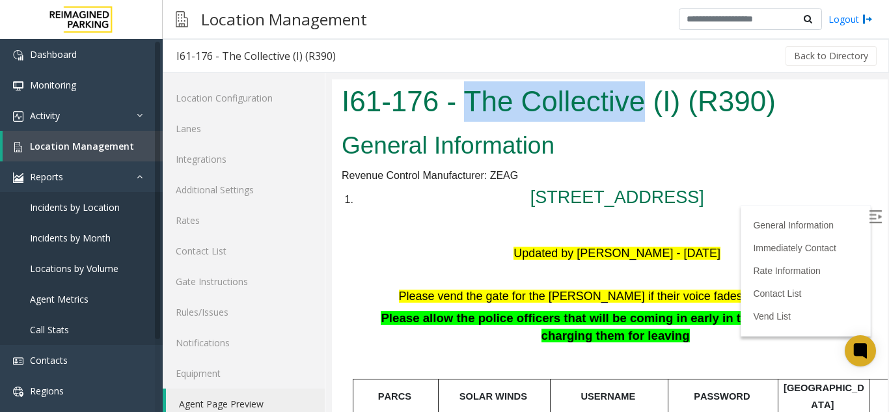
drag, startPoint x: 478, startPoint y: 100, endPoint x: 566, endPoint y: 100, distance: 87.9
click at [566, 100] on h1 "I61-176 - The Collective (I) (R390)" at bounding box center [610, 101] width 536 height 40
copy h1 "The Collective"
click at [477, 103] on h1 "I61-176 - The Collective (I) (R390)" at bounding box center [610, 101] width 536 height 40
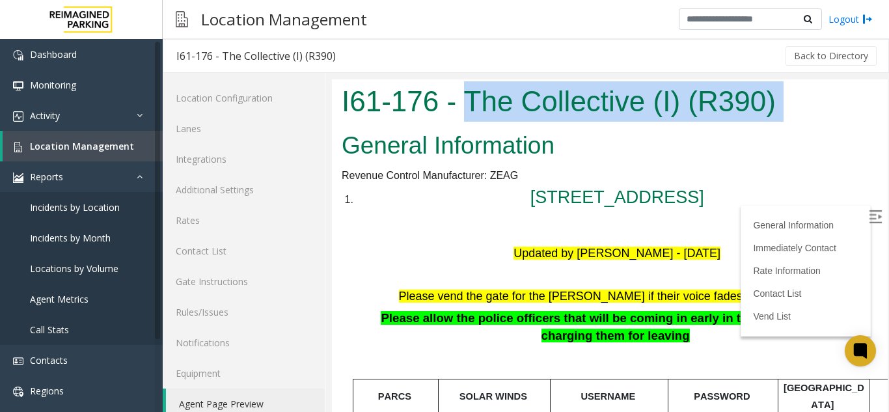
drag, startPoint x: 477, startPoint y: 103, endPoint x: 777, endPoint y: 94, distance: 300.2
click at [777, 94] on h1 "I61-176 - The Collective (I) (R390)" at bounding box center [610, 101] width 536 height 40
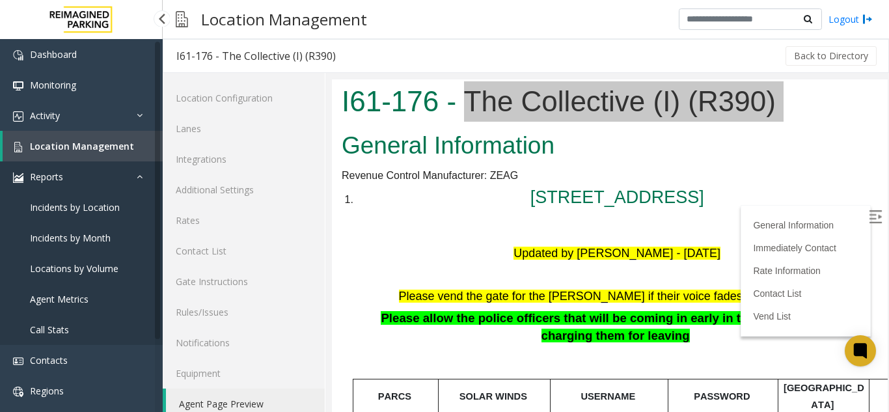
click at [115, 185] on link "Reports" at bounding box center [81, 176] width 163 height 31
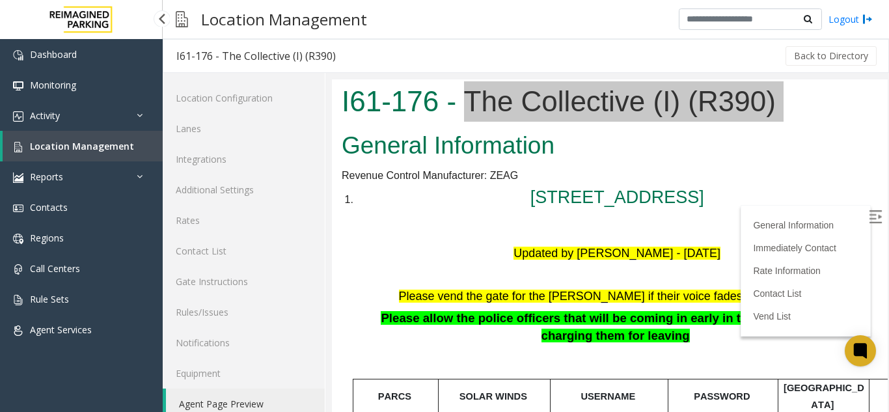
click at [102, 150] on span "Location Management" at bounding box center [82, 146] width 104 height 12
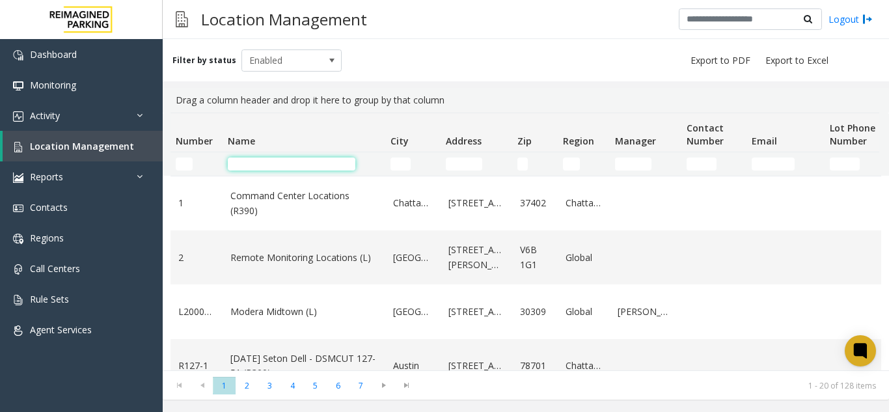
click at [259, 164] on input "Name Filter" at bounding box center [292, 164] width 128 height 13
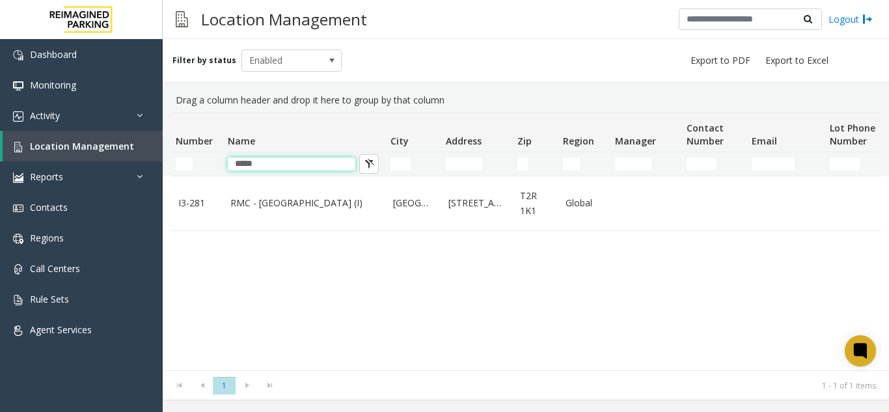
type input "*****"
click at [284, 197] on link "RMC - Mount Royal Village (I)" at bounding box center [303, 203] width 147 height 14
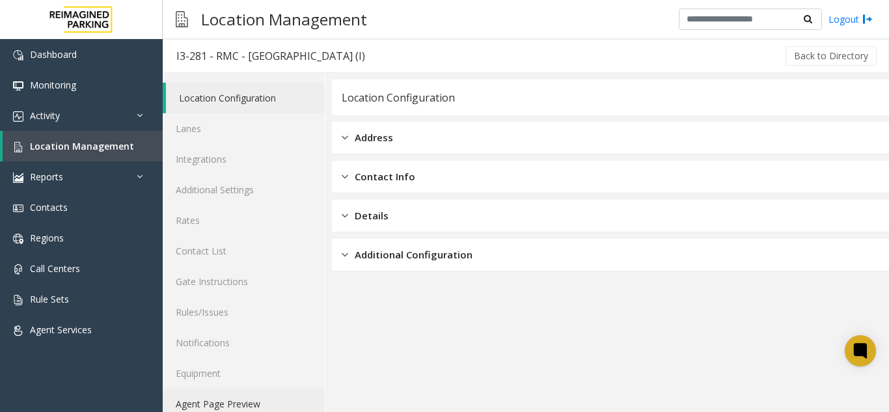
click at [242, 394] on link "Agent Page Preview" at bounding box center [244, 404] width 162 height 31
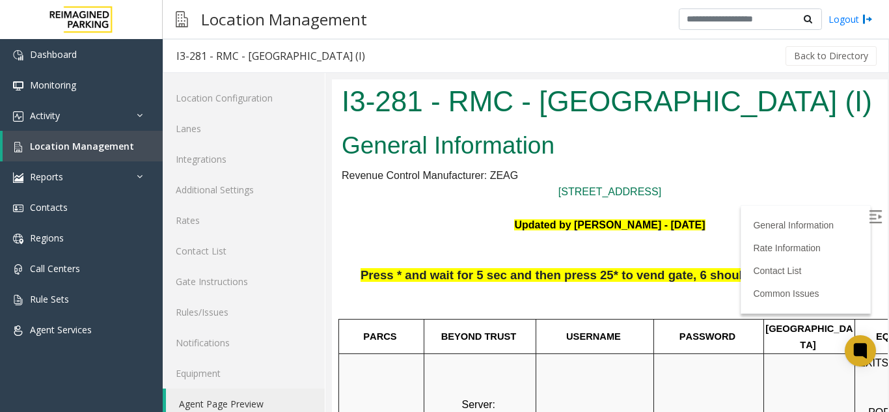
scroll to position [456, 184]
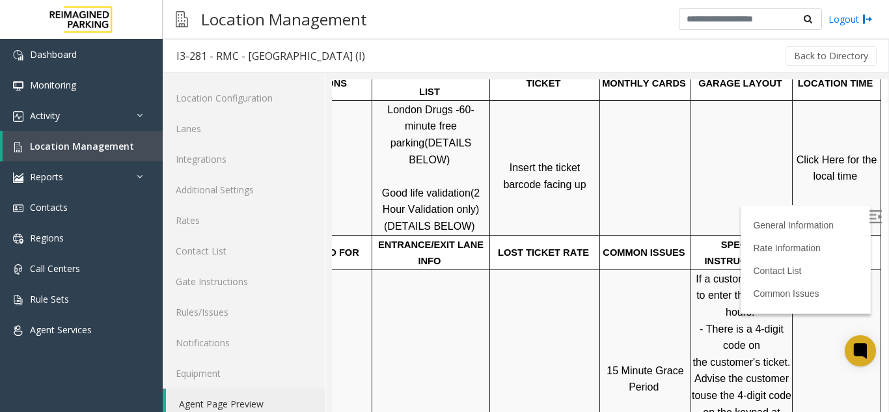
click at [869, 210] on img at bounding box center [875, 216] width 13 height 13
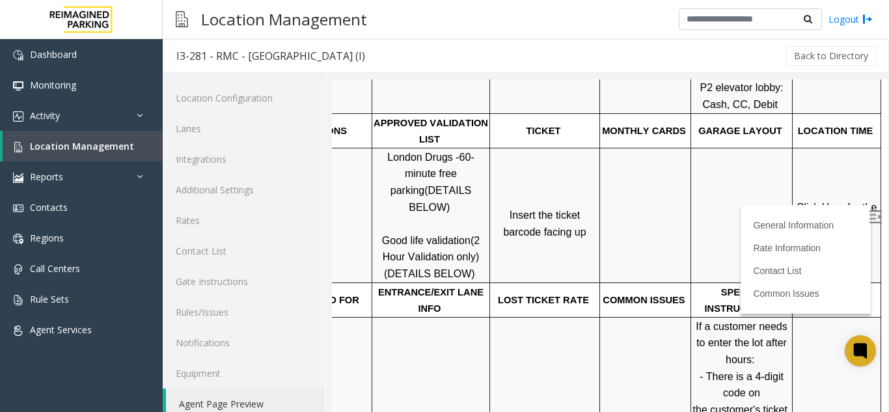
scroll to position [325, 184]
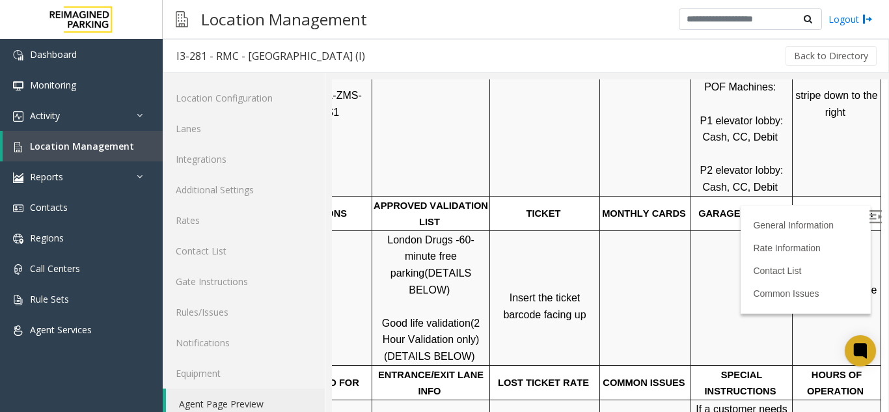
click at [828, 261] on td "Click Here for the local time" at bounding box center [837, 297] width 89 height 135
click at [837, 284] on span "Click Here for the local time" at bounding box center [838, 298] width 83 height 28
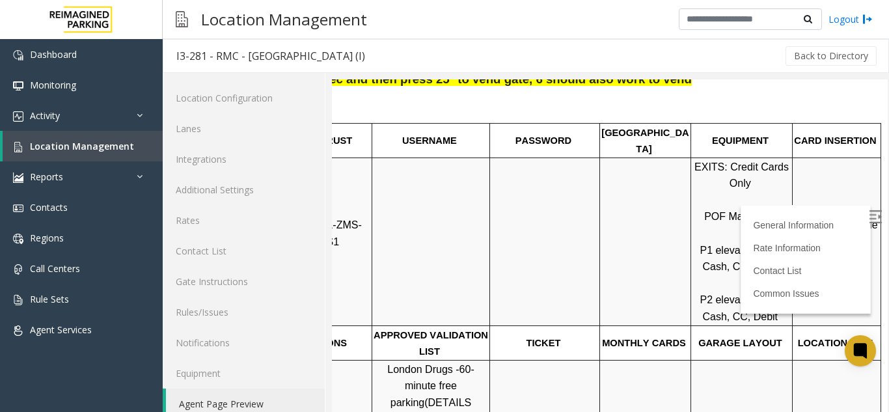
scroll to position [195, 184]
click at [144, 149] on link "Location Management" at bounding box center [83, 146] width 160 height 31
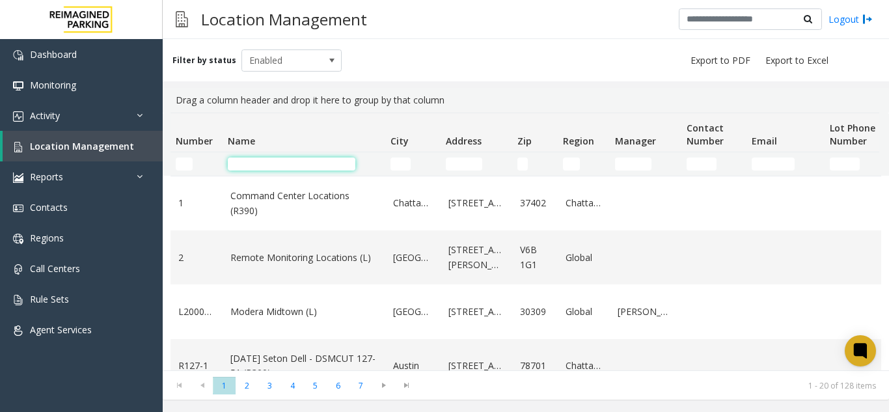
click at [286, 158] on input "Name Filter" at bounding box center [292, 164] width 128 height 13
click at [299, 165] on input "Name Filter" at bounding box center [292, 164] width 128 height 13
